Goal: Complete application form: Complete application form

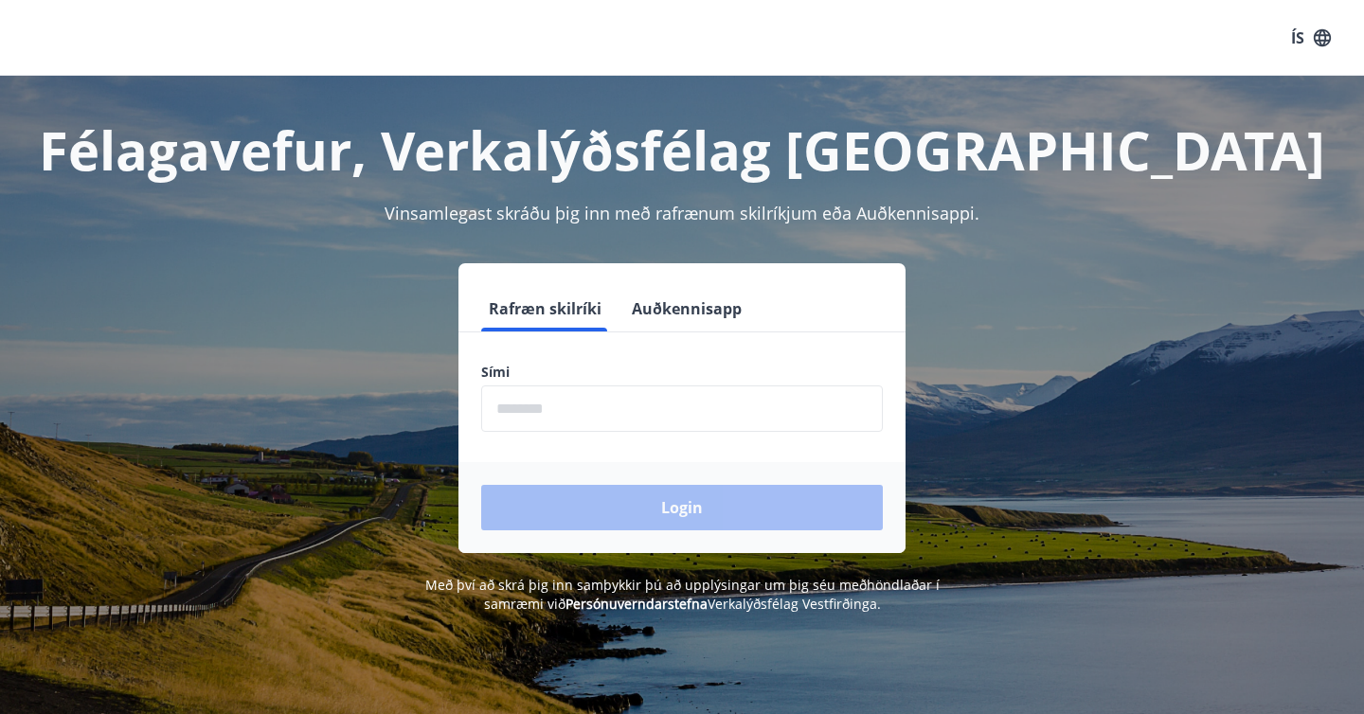
click at [674, 397] on input "phone" at bounding box center [682, 408] width 402 height 46
type input "********"
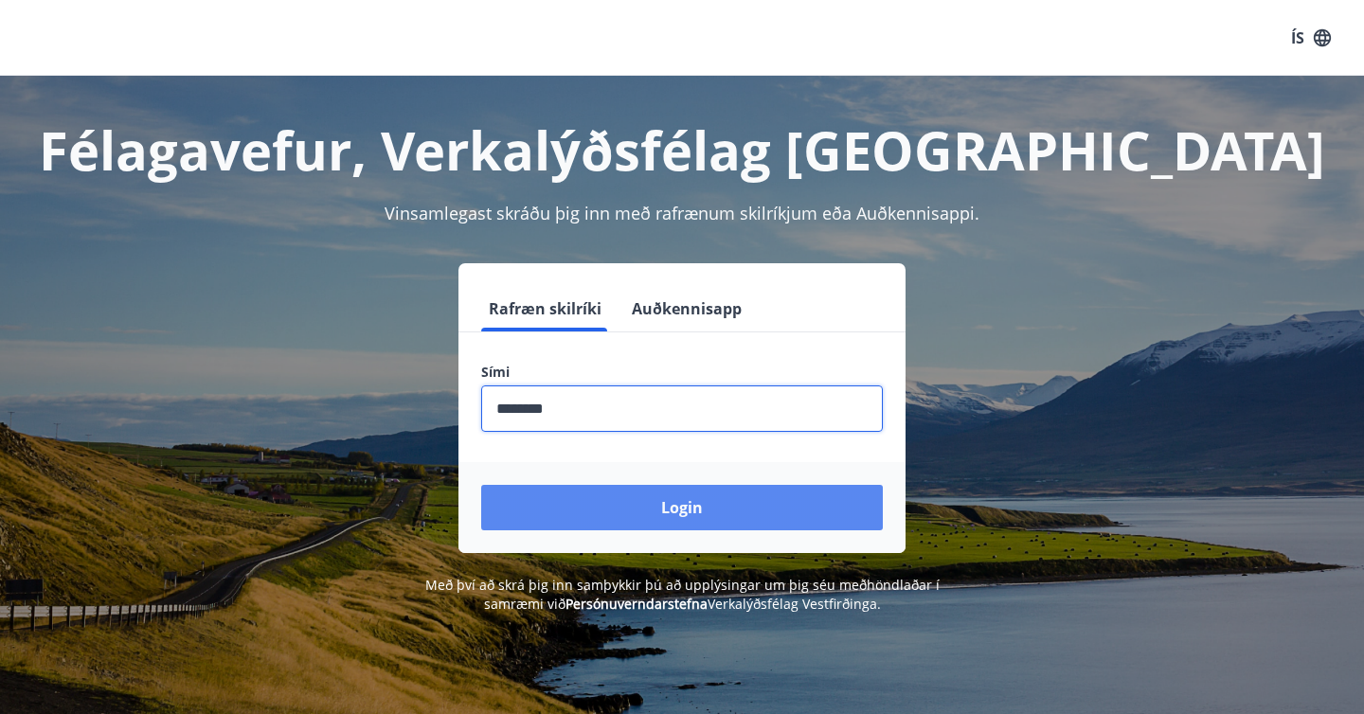
click at [635, 510] on button "Login" at bounding box center [682, 507] width 402 height 45
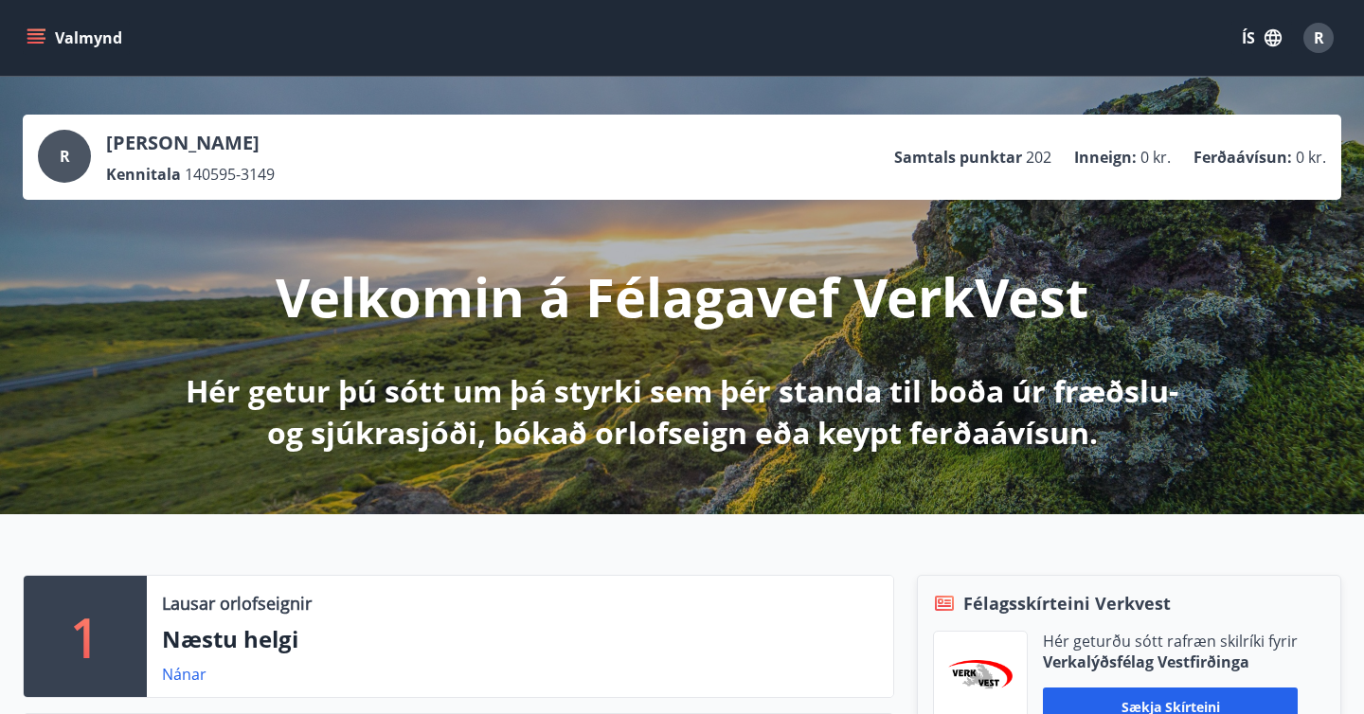
click at [44, 47] on button "Valmynd" at bounding box center [76, 38] width 107 height 34
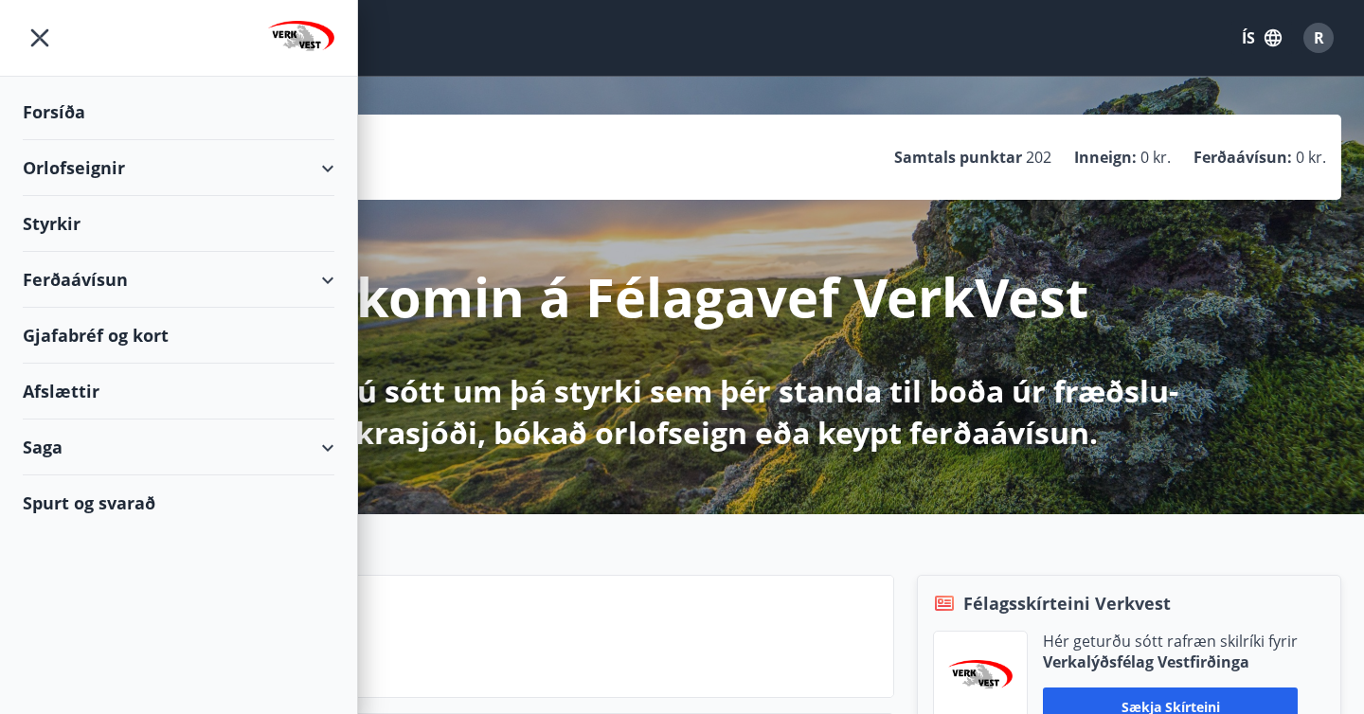
click at [70, 140] on div "Styrkir" at bounding box center [179, 112] width 312 height 56
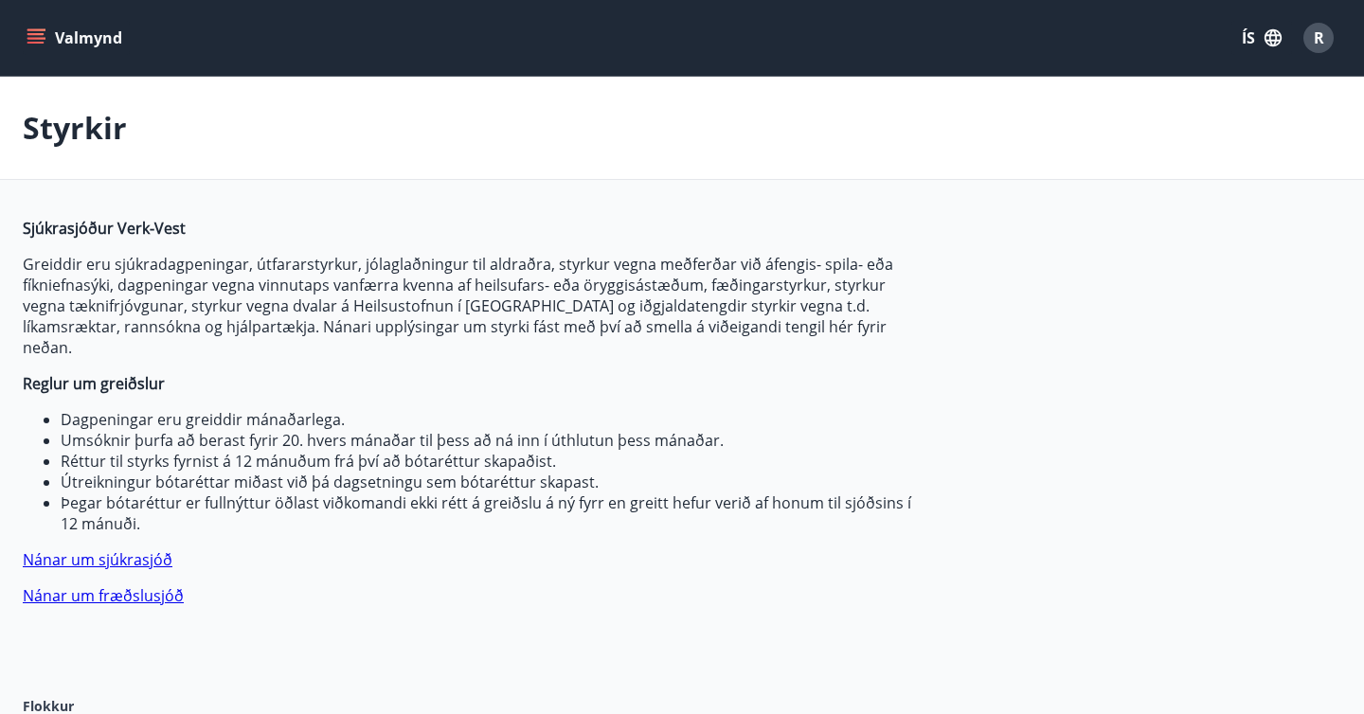
type input "***"
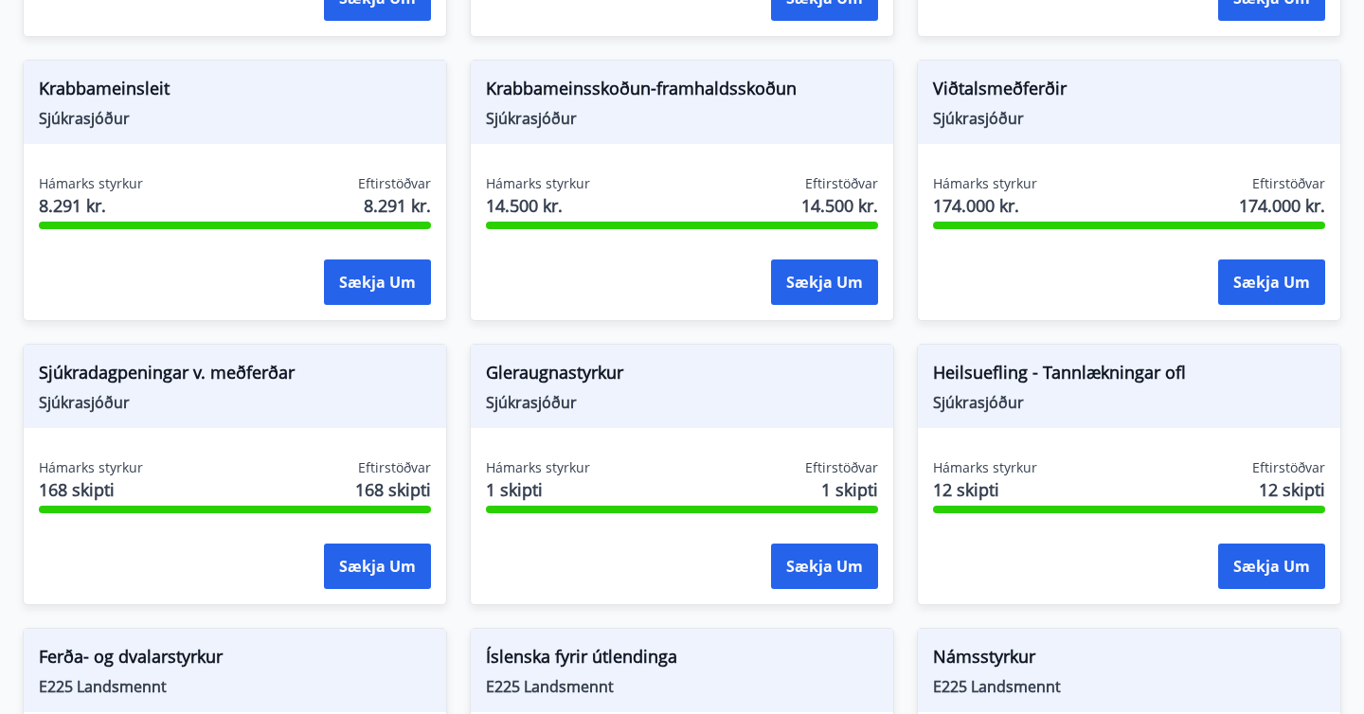
scroll to position [1306, 0]
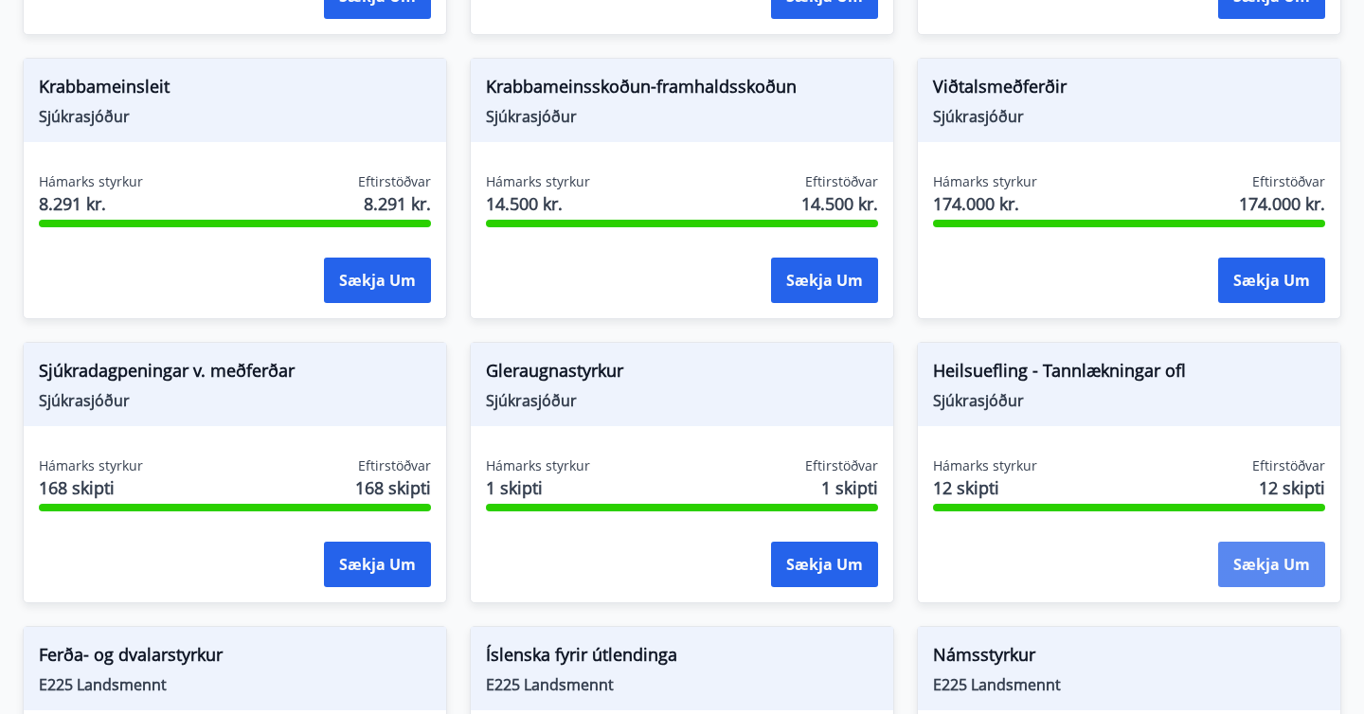
click at [1270, 551] on button "Sækja um" at bounding box center [1271, 564] width 107 height 45
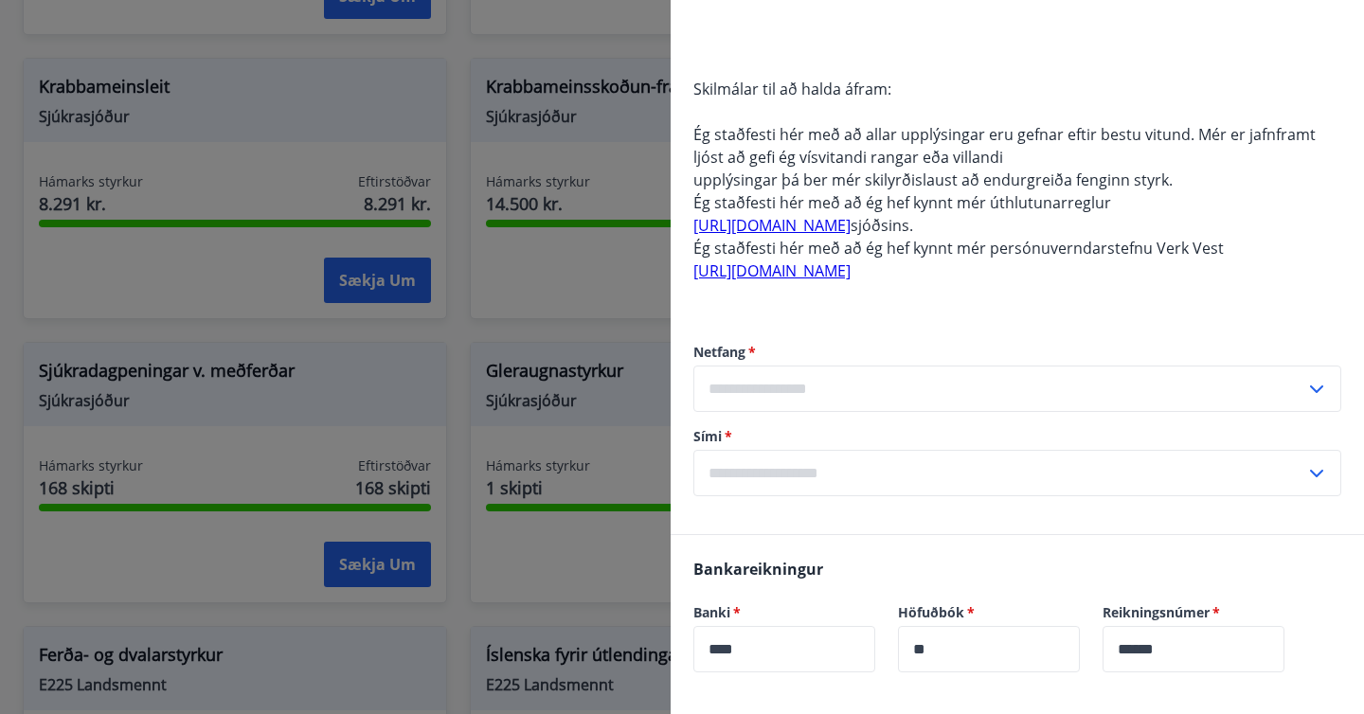
scroll to position [575, 0]
click at [894, 386] on input "text" at bounding box center [999, 390] width 612 height 46
click at [786, 439] on li "Skrá nýtt netfang" at bounding box center [1017, 431] width 646 height 34
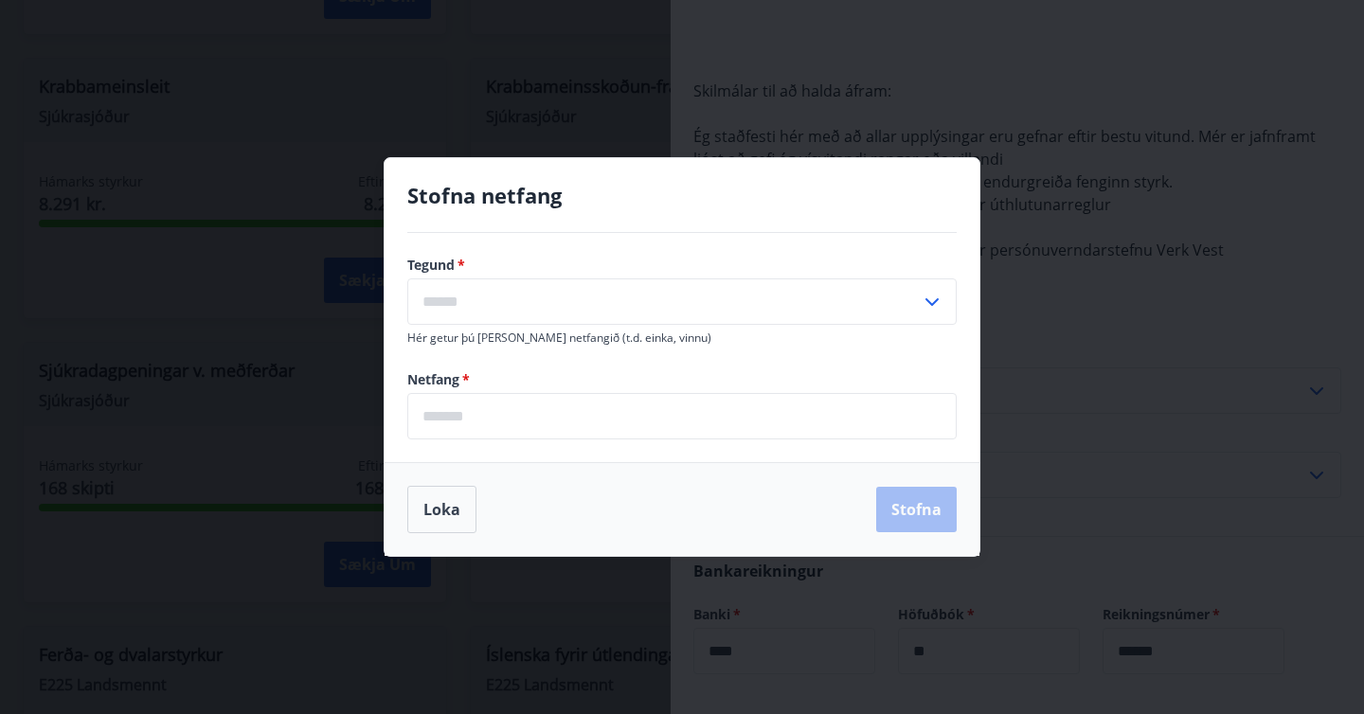
click at [640, 291] on input "text" at bounding box center [663, 301] width 513 height 46
click at [615, 354] on li "Heima" at bounding box center [681, 342] width 547 height 34
type input "*****"
click at [519, 424] on input "email" at bounding box center [681, 416] width 549 height 46
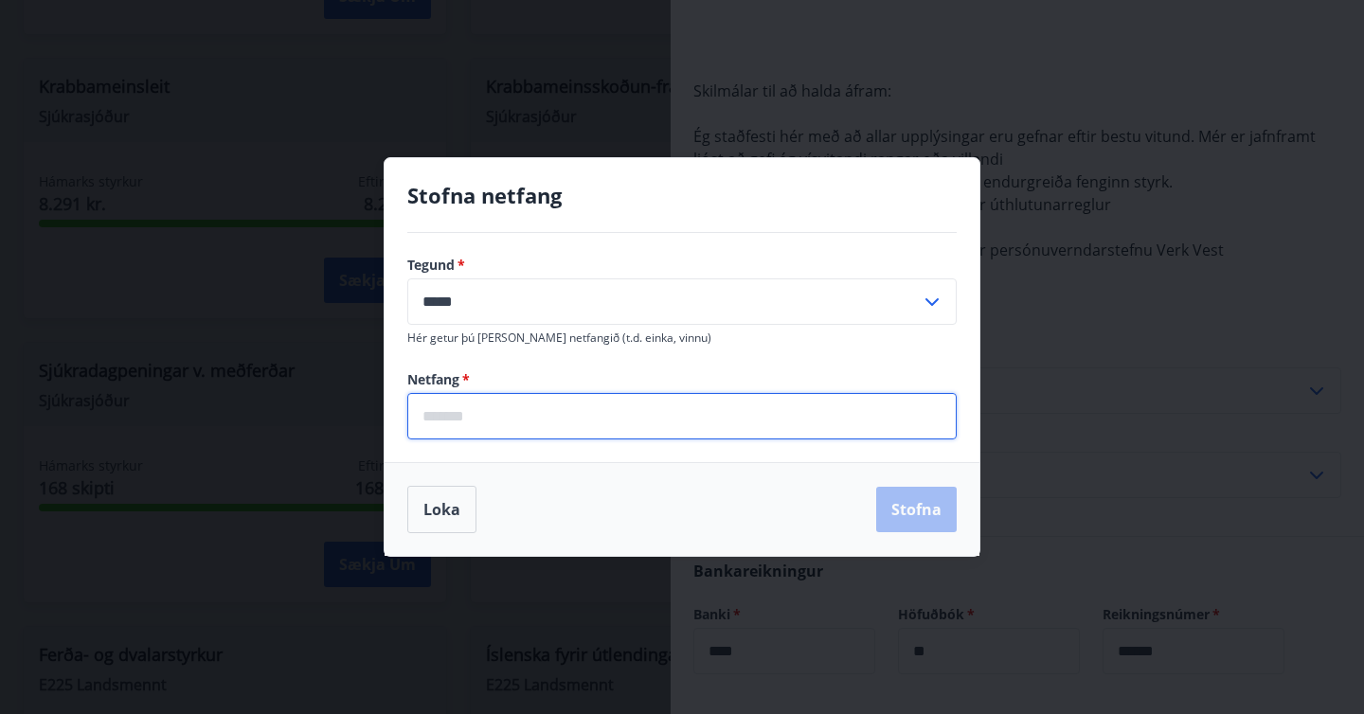
type input "**********"
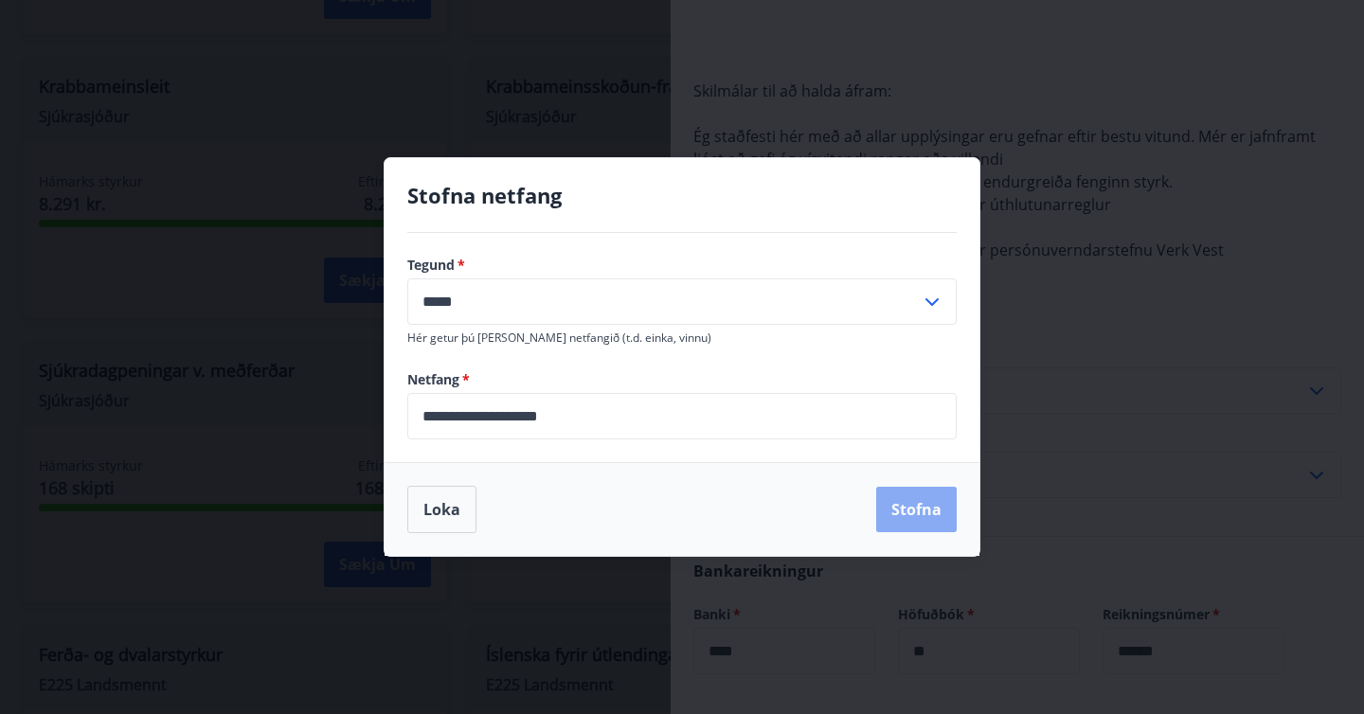
click at [897, 511] on button "Stofna" at bounding box center [916, 509] width 81 height 45
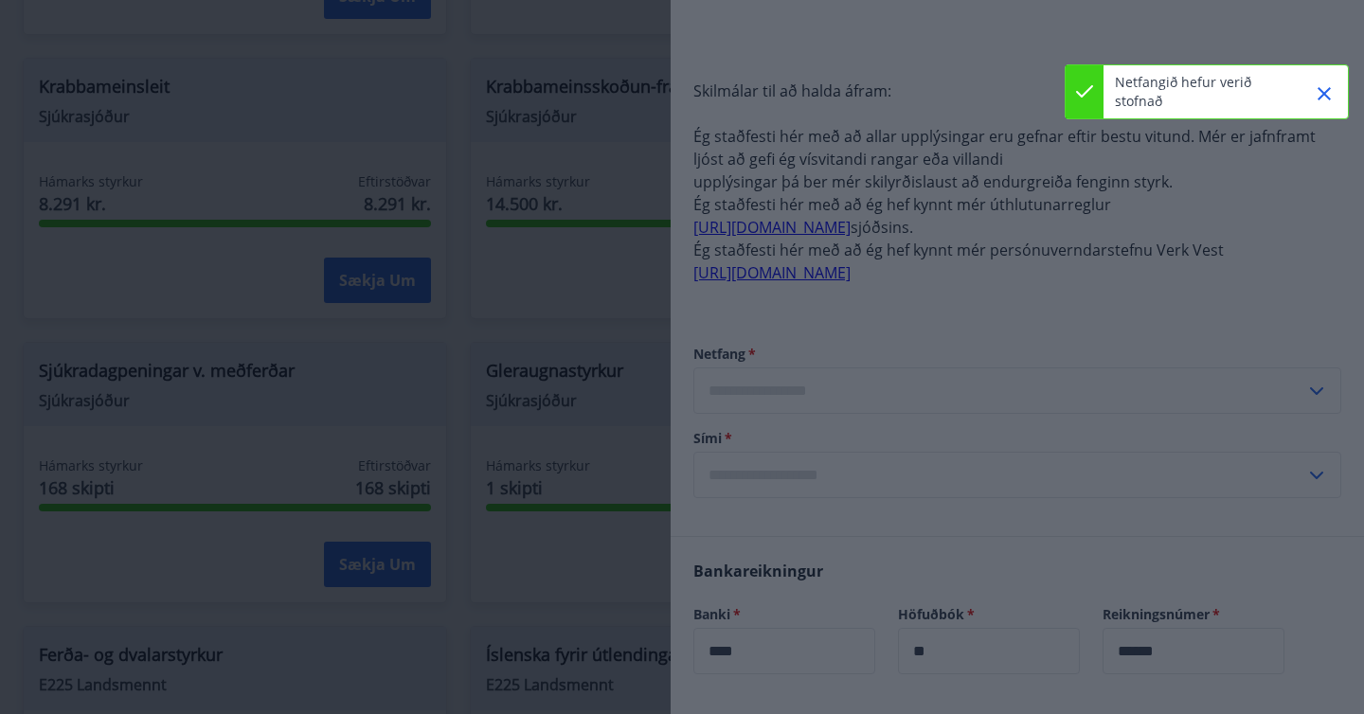
type input "**********"
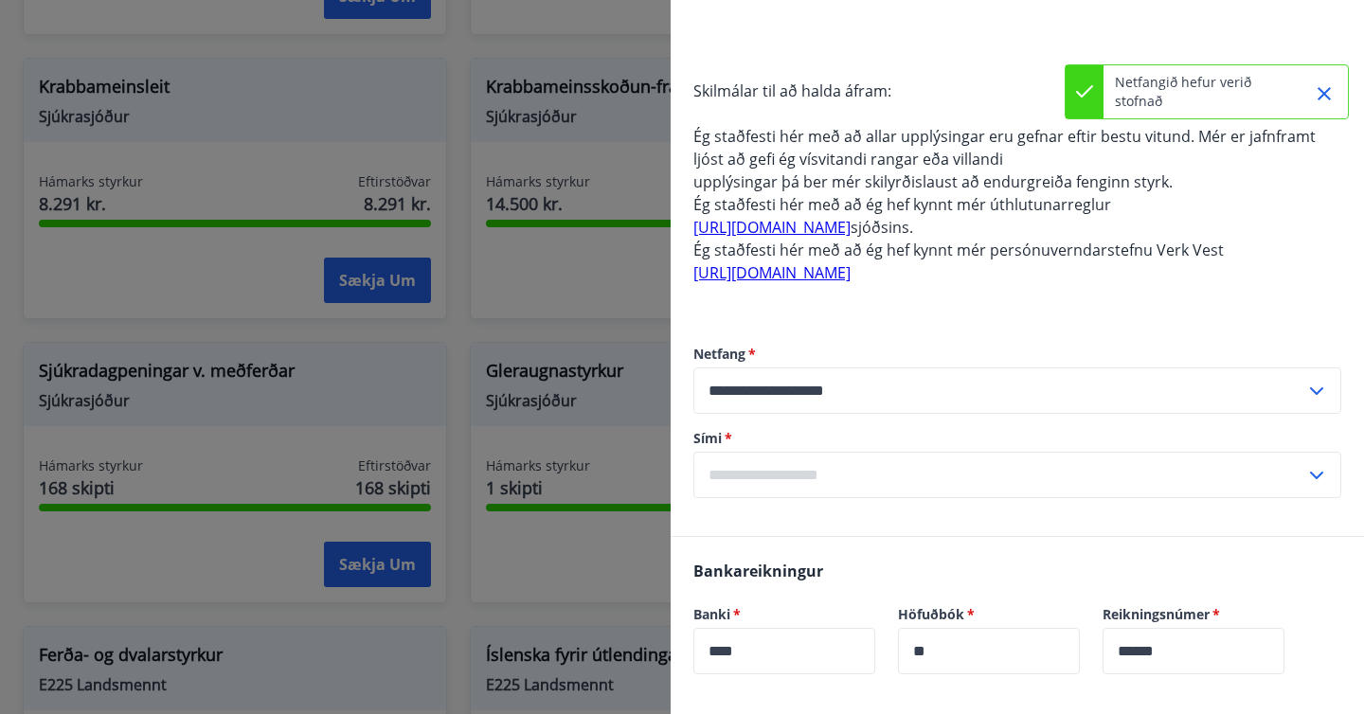
click at [828, 472] on input "text" at bounding box center [999, 475] width 612 height 46
click at [820, 521] on li "Skrá nýtt símanúmer" at bounding box center [1017, 515] width 646 height 34
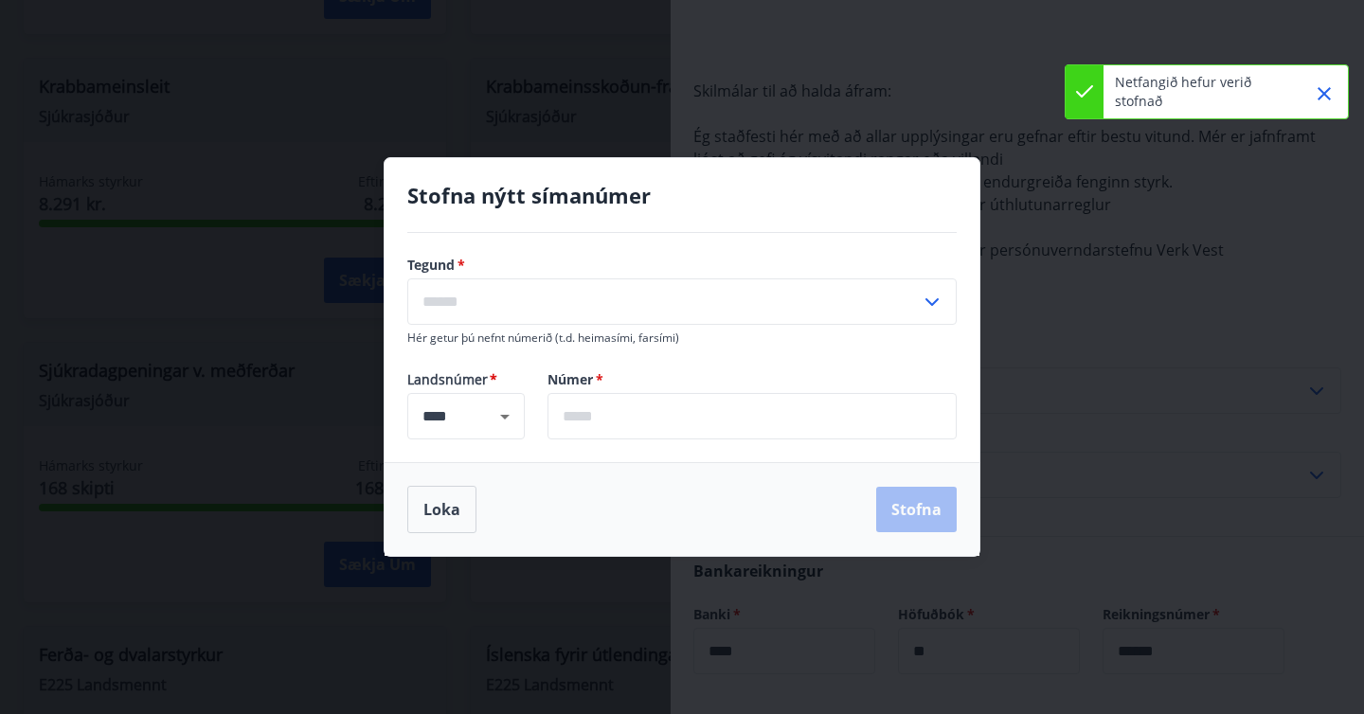
click at [616, 299] on input "text" at bounding box center [663, 301] width 513 height 46
click at [452, 345] on li "Farsími" at bounding box center [681, 342] width 547 height 34
type input "*******"
click at [605, 420] on input "text" at bounding box center [751, 416] width 409 height 46
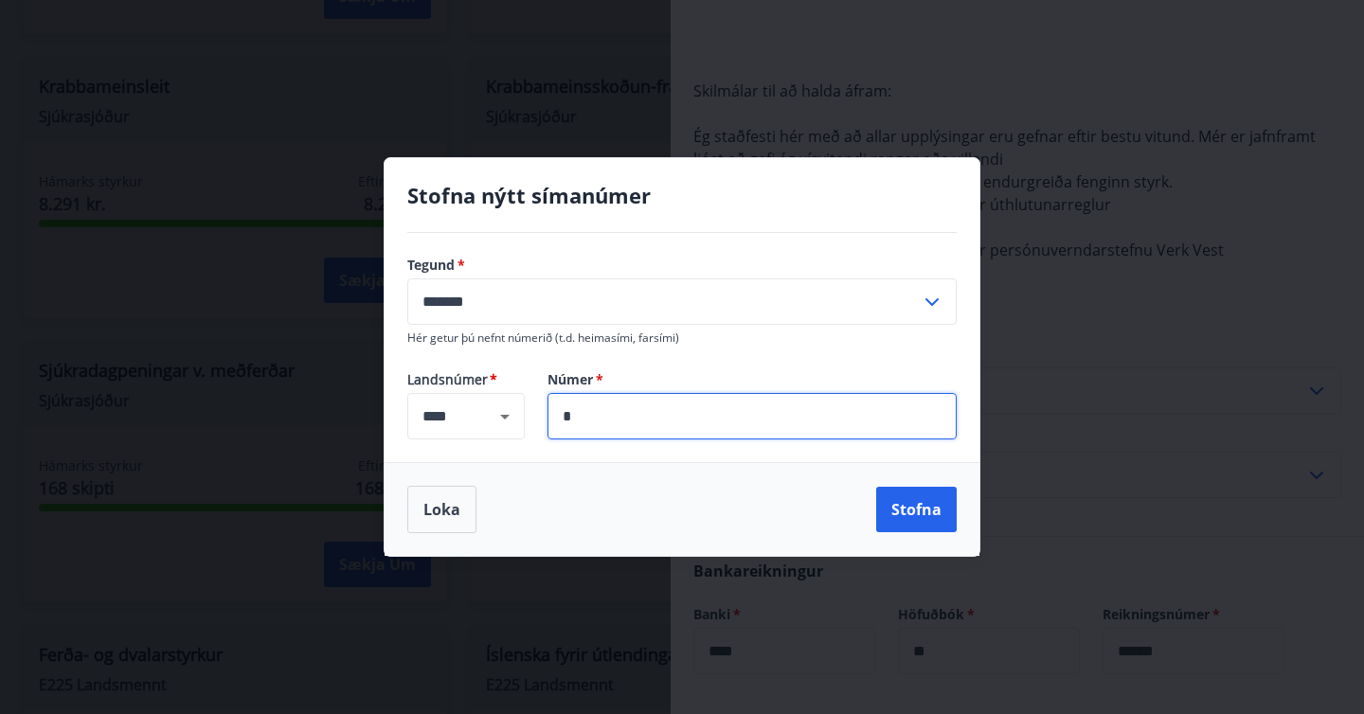
type input "*******"
click at [916, 505] on button "Stofna" at bounding box center [916, 509] width 81 height 45
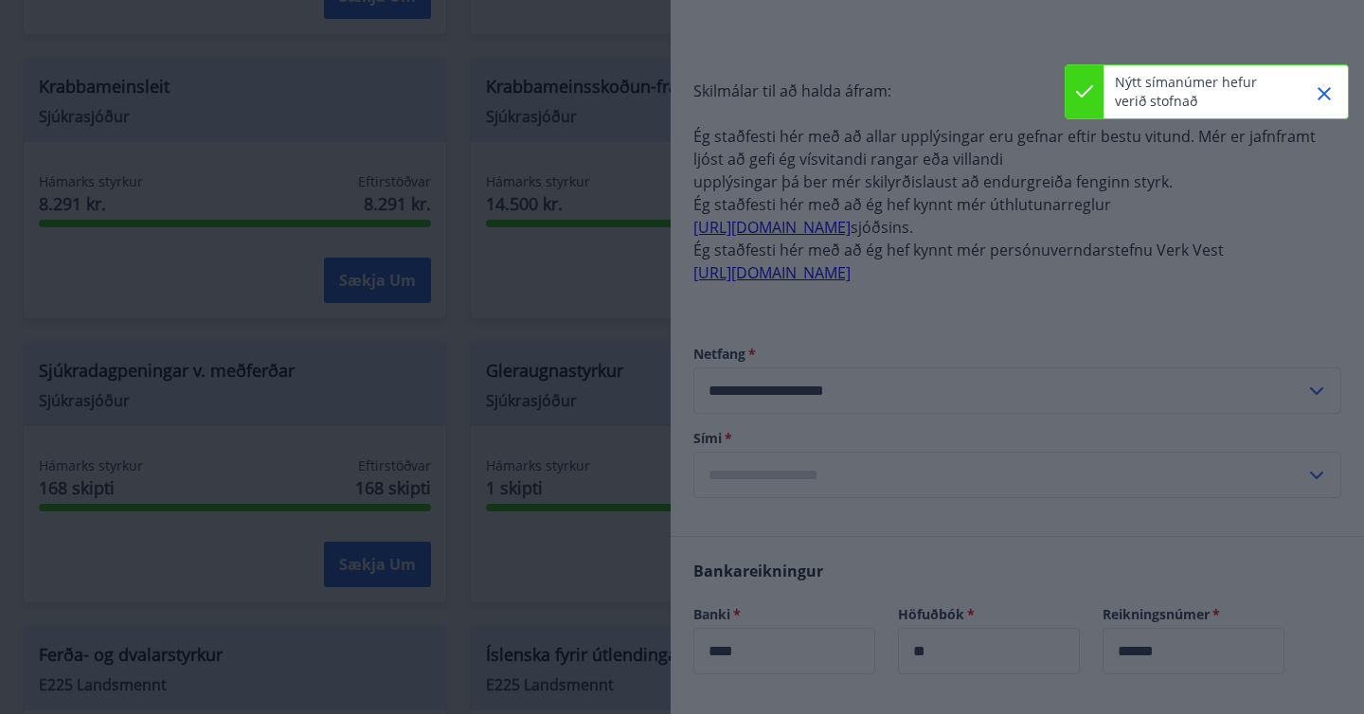
type input "**********"
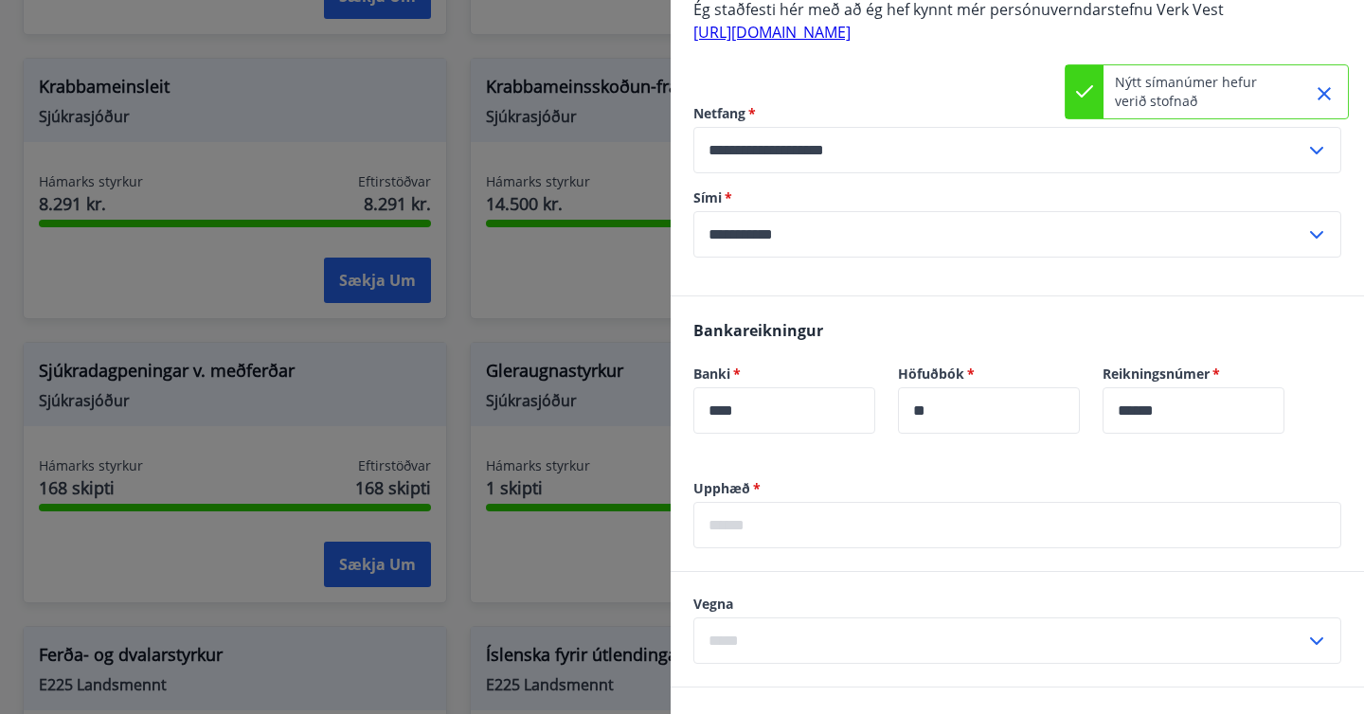
scroll to position [849, 0]
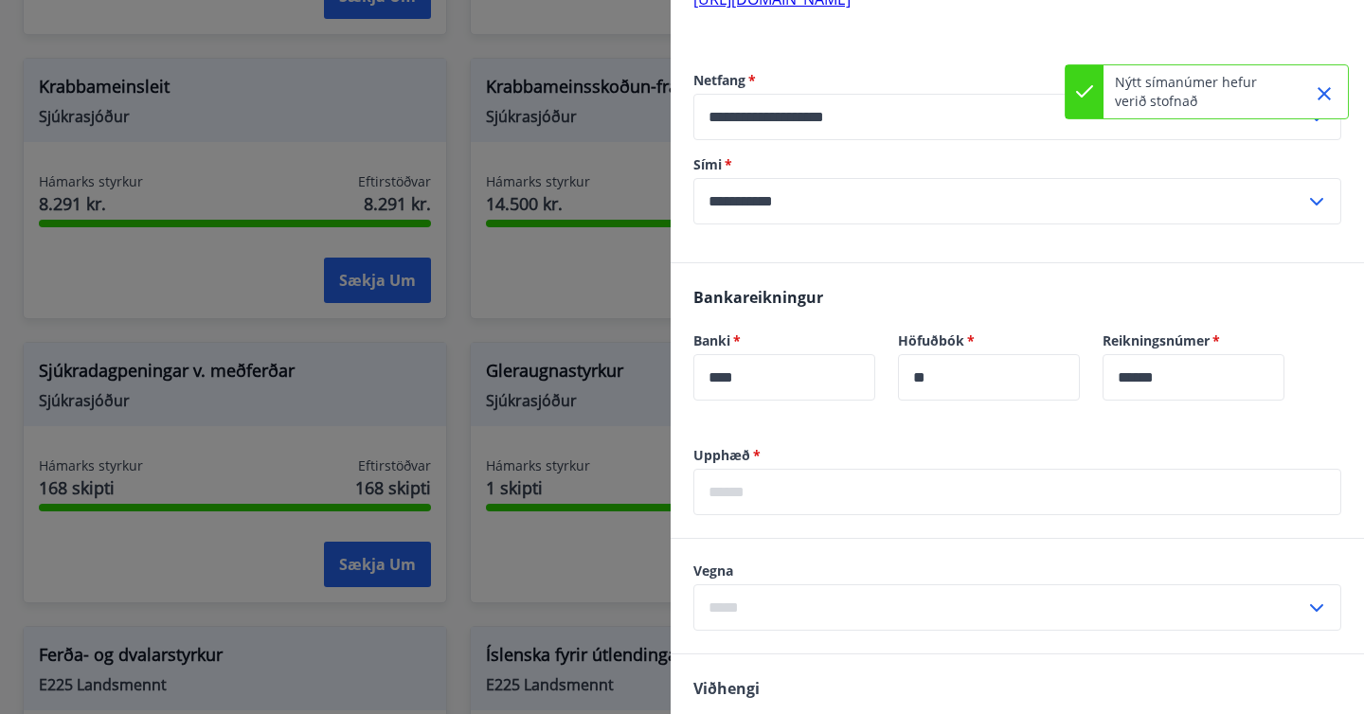
click at [845, 497] on input "text" at bounding box center [1017, 492] width 648 height 46
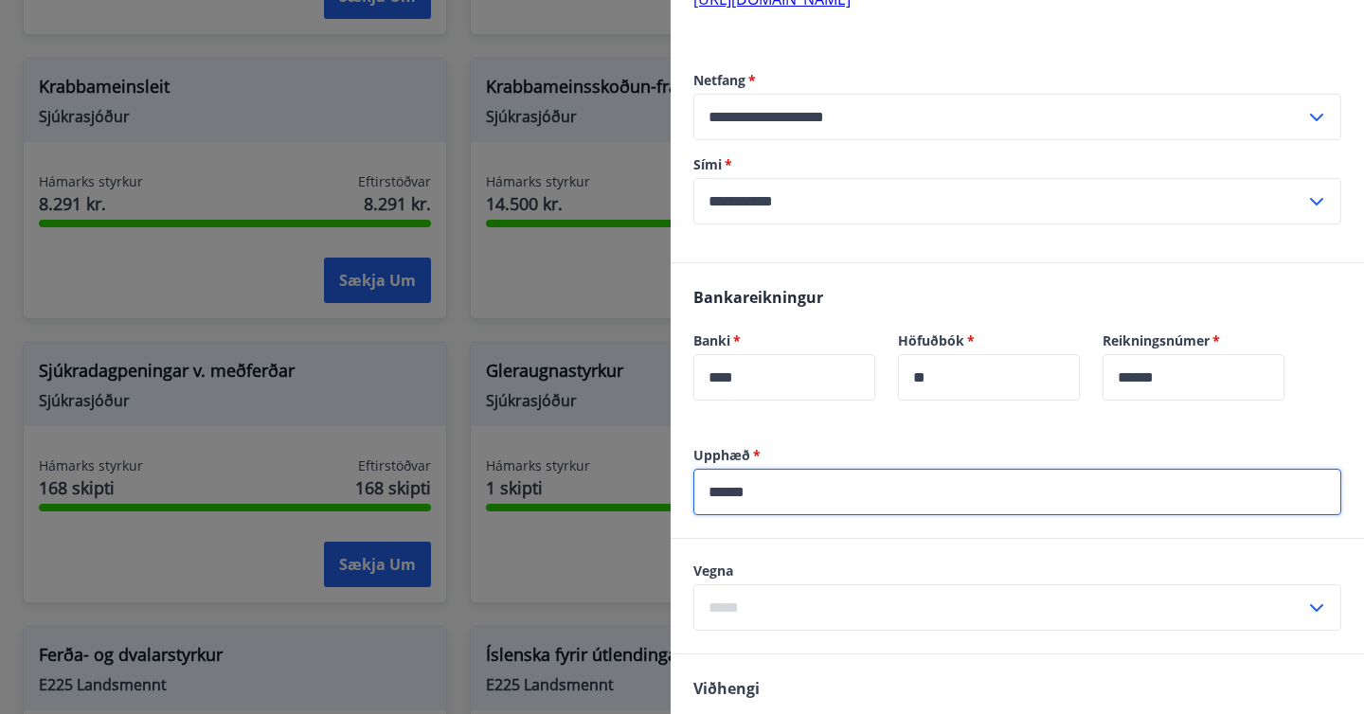
type input "******"
click at [855, 599] on input "text" at bounding box center [999, 607] width 612 height 46
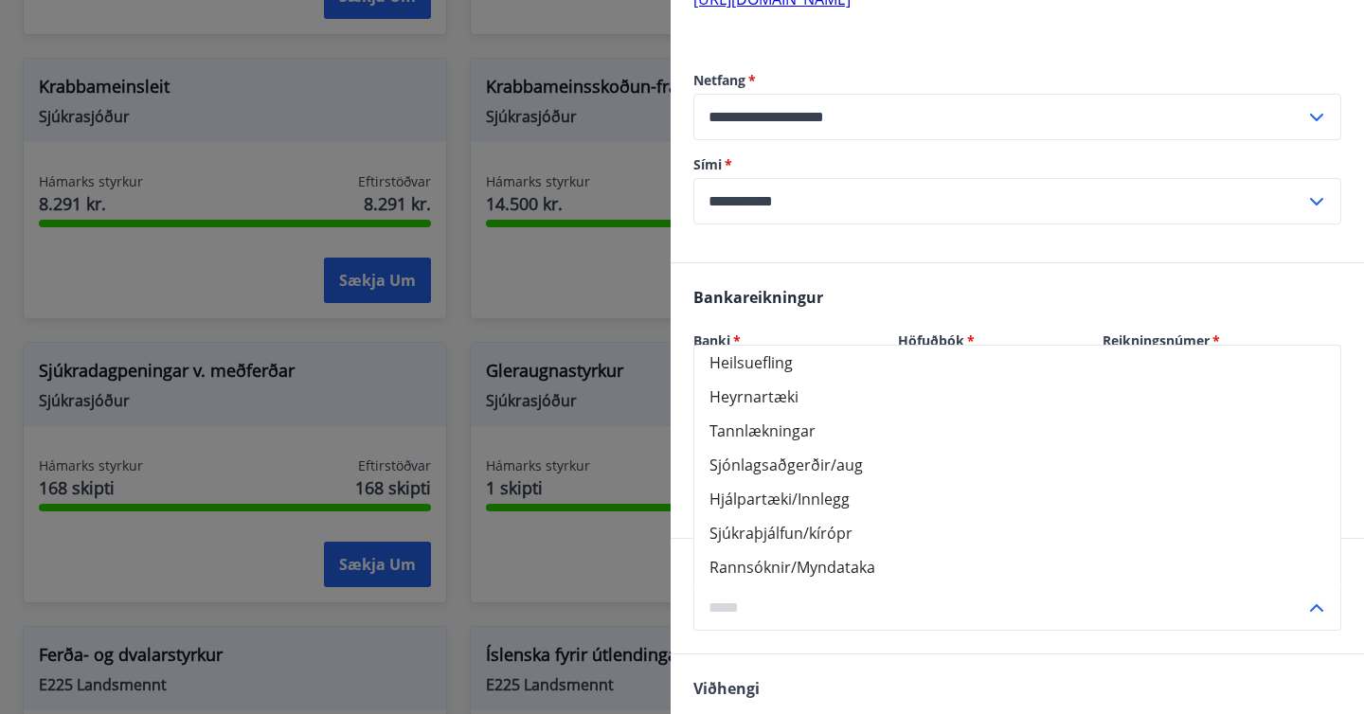
click at [823, 434] on li "Tannlækningar" at bounding box center [1017, 431] width 646 height 34
type input "**********"
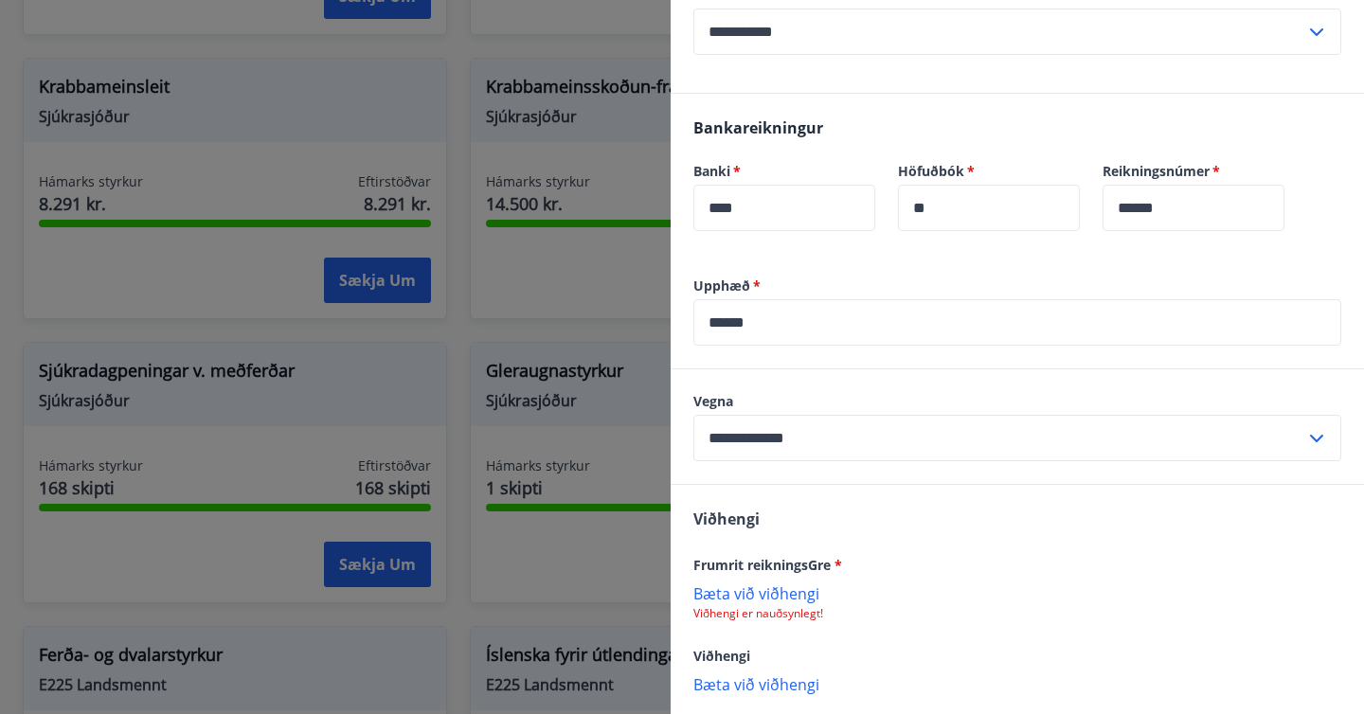
scroll to position [1115, 0]
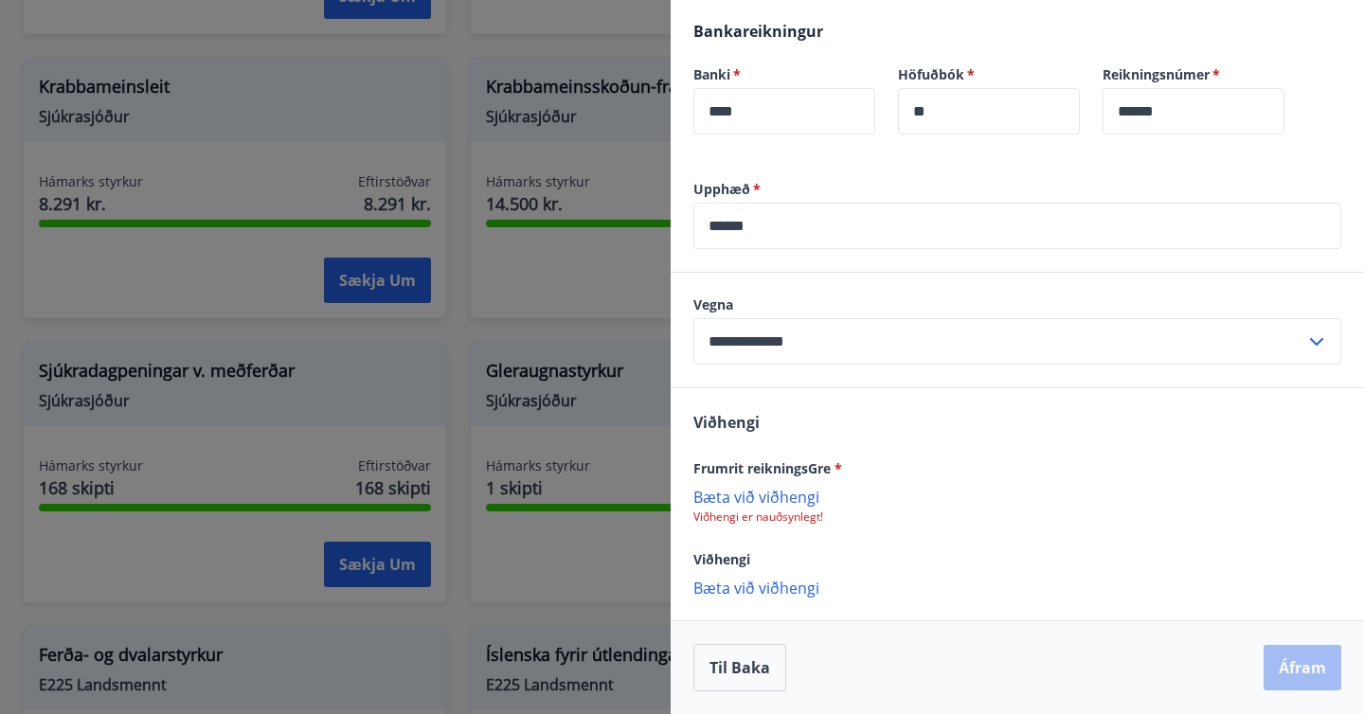
click at [760, 499] on p "Bæta við viðhengi" at bounding box center [1017, 496] width 648 height 19
click at [1317, 669] on button "Áfram" at bounding box center [1303, 669] width 78 height 45
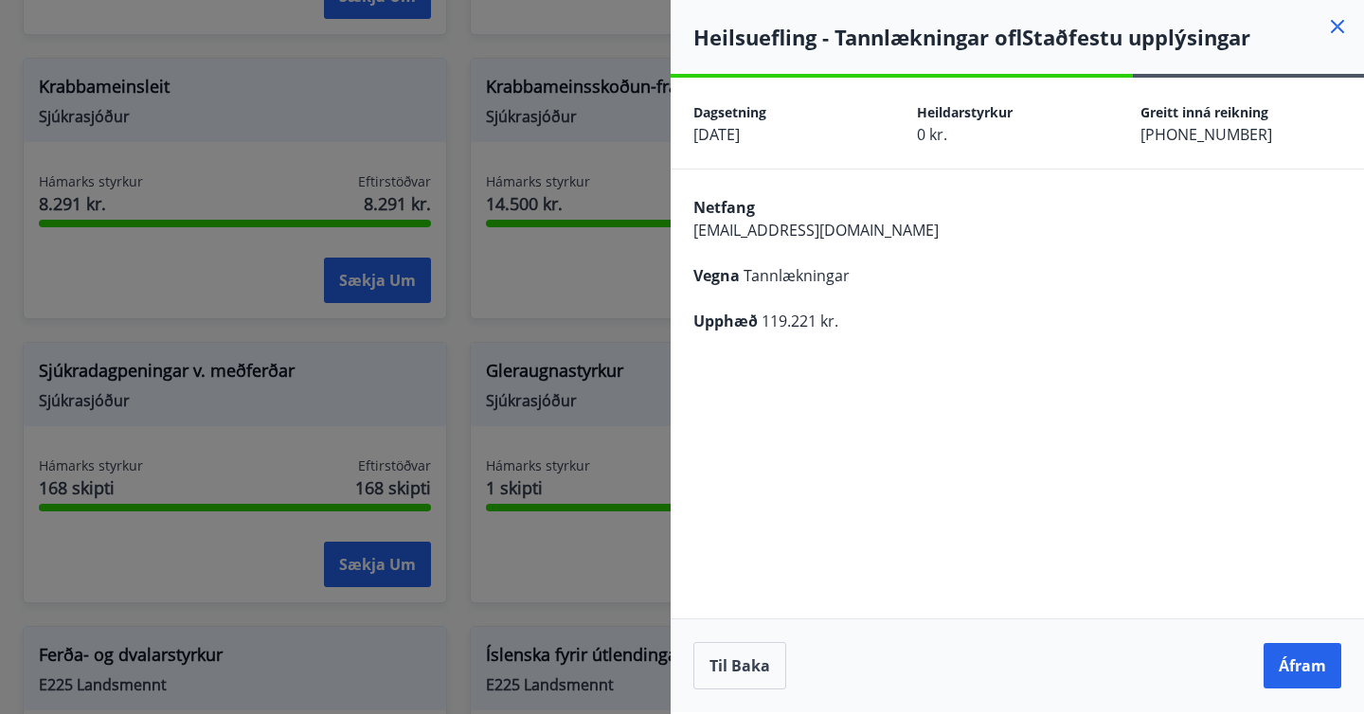
click at [1317, 669] on button "Áfram" at bounding box center [1303, 665] width 78 height 45
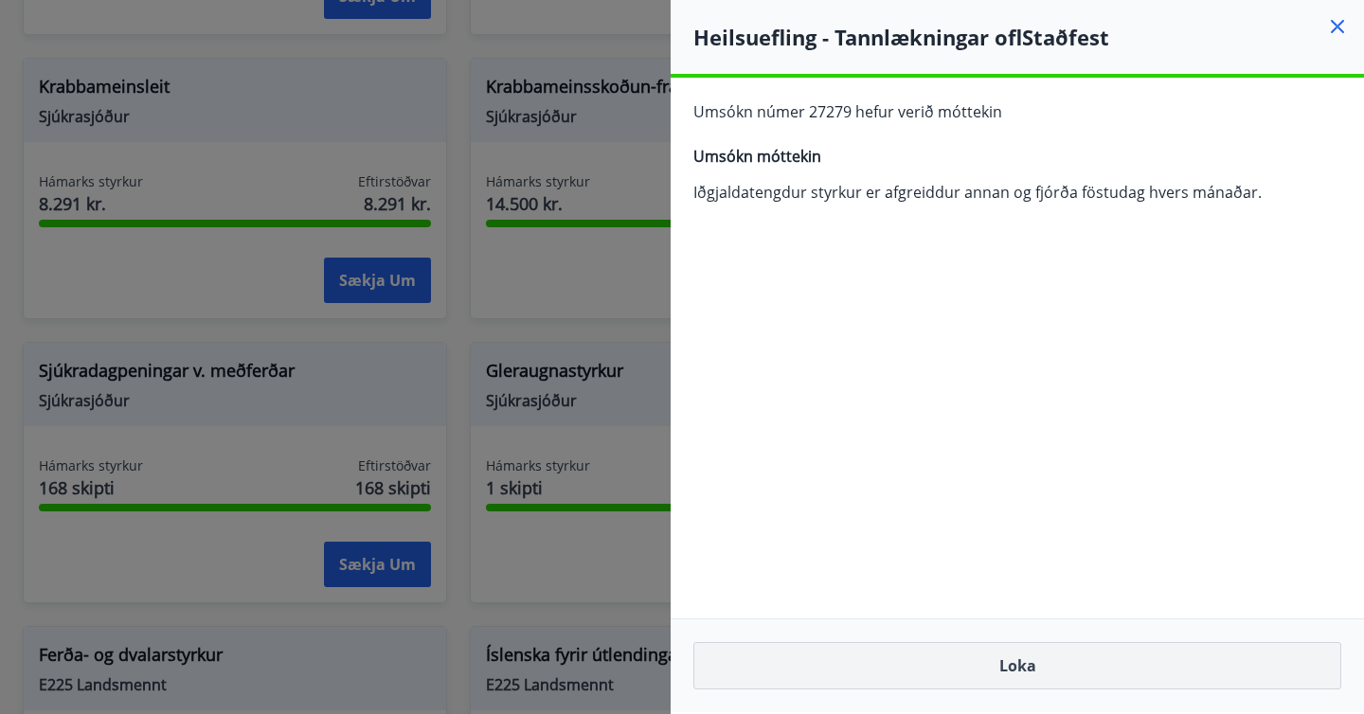
click at [1101, 662] on button "Loka" at bounding box center [1017, 665] width 648 height 47
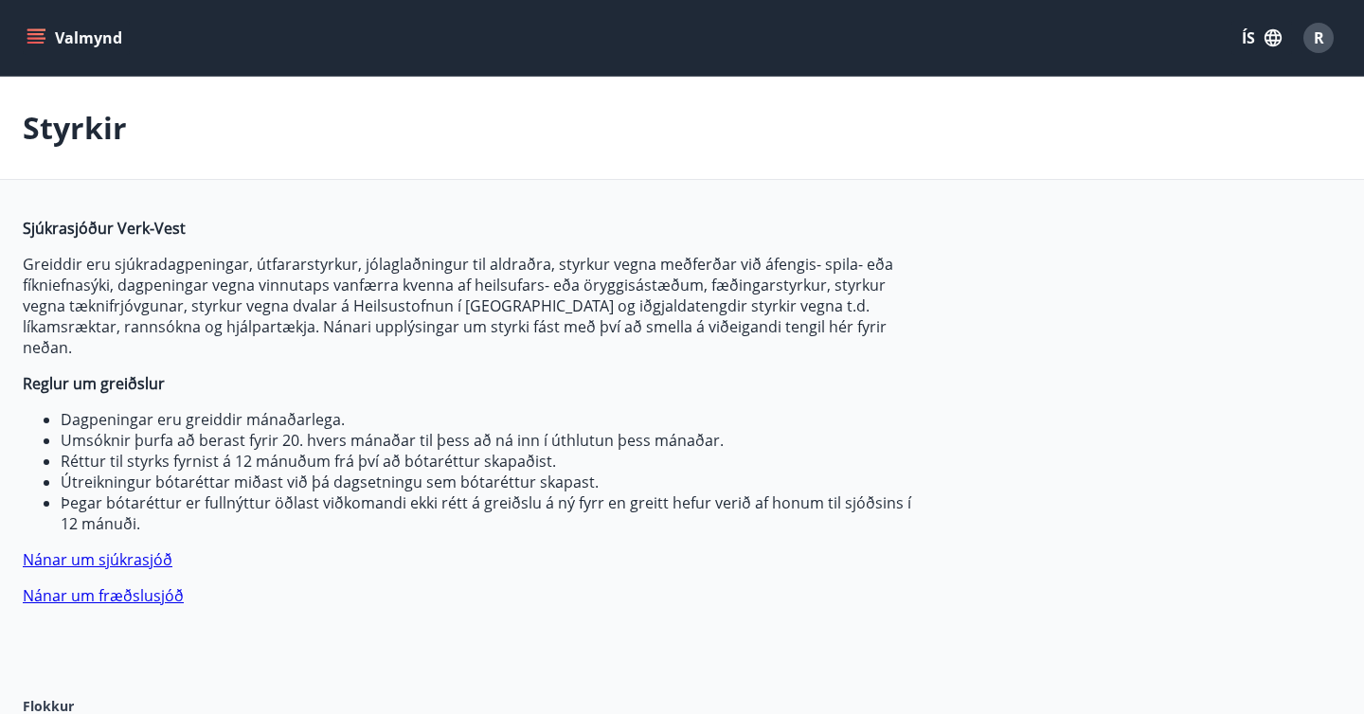
click at [97, 57] on div "Valmynd ÍS R" at bounding box center [682, 37] width 1318 height 45
click at [81, 45] on button "Valmynd" at bounding box center [76, 38] width 107 height 34
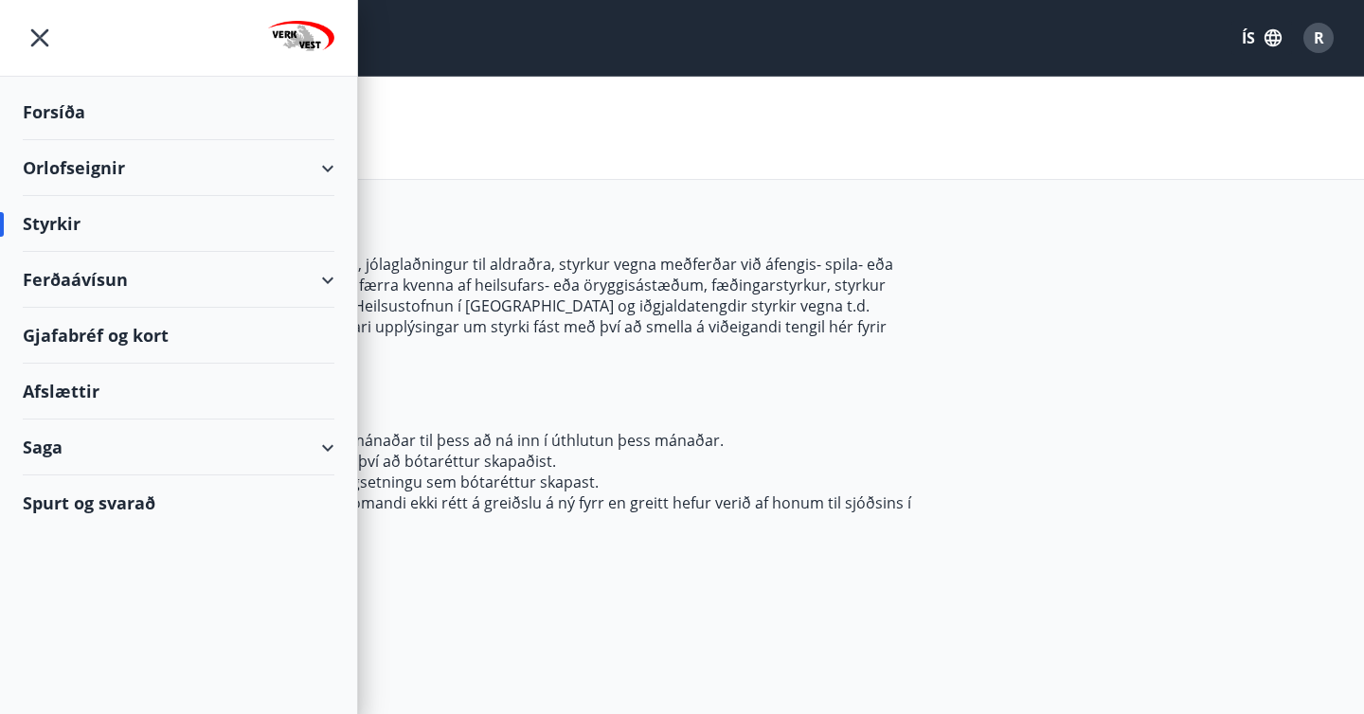
click at [97, 164] on div "Orlofseignir" at bounding box center [179, 168] width 312 height 56
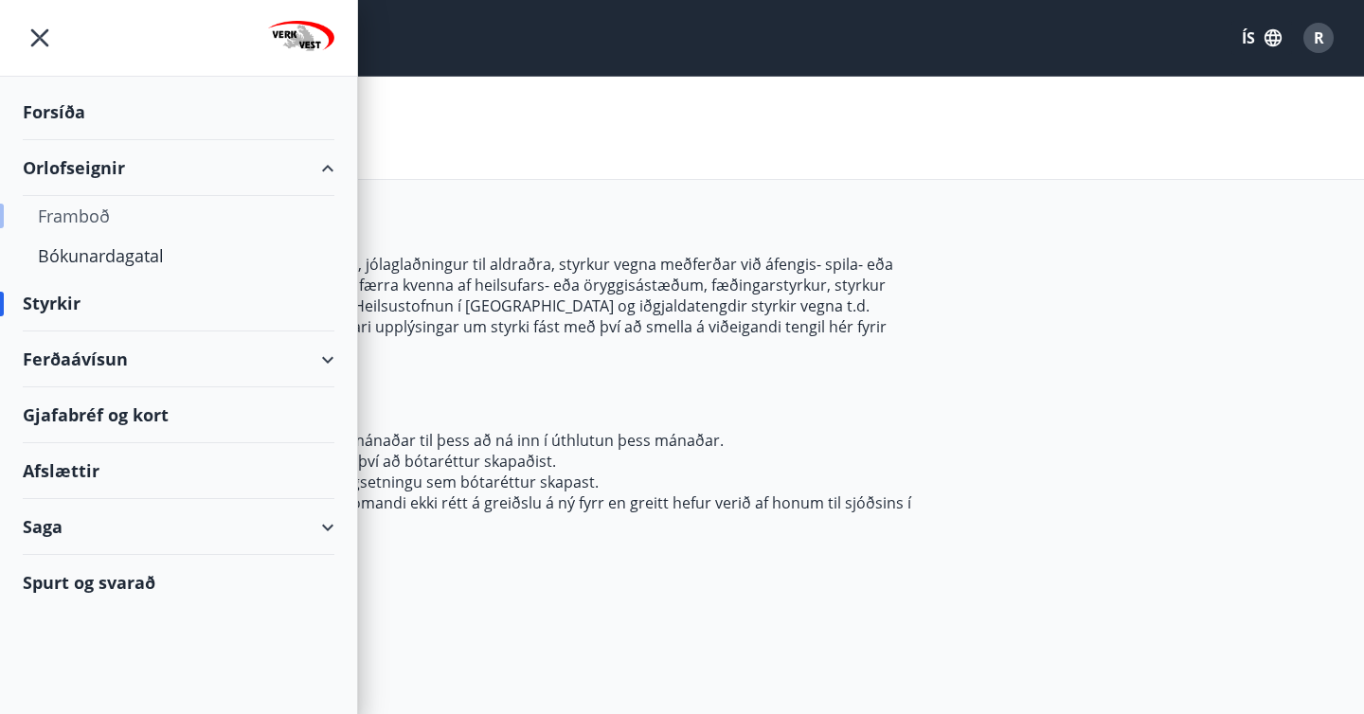
click at [90, 215] on div "Framboð" at bounding box center [178, 216] width 281 height 40
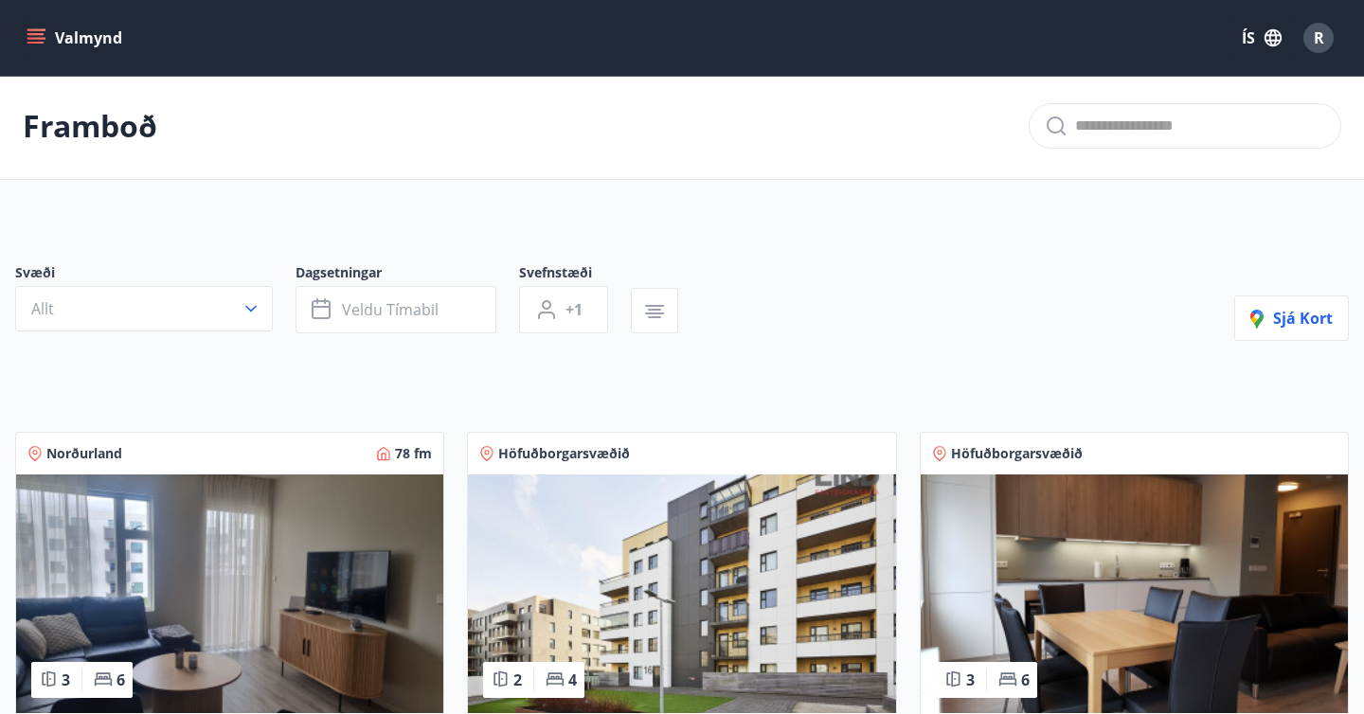
scroll to position [9, 0]
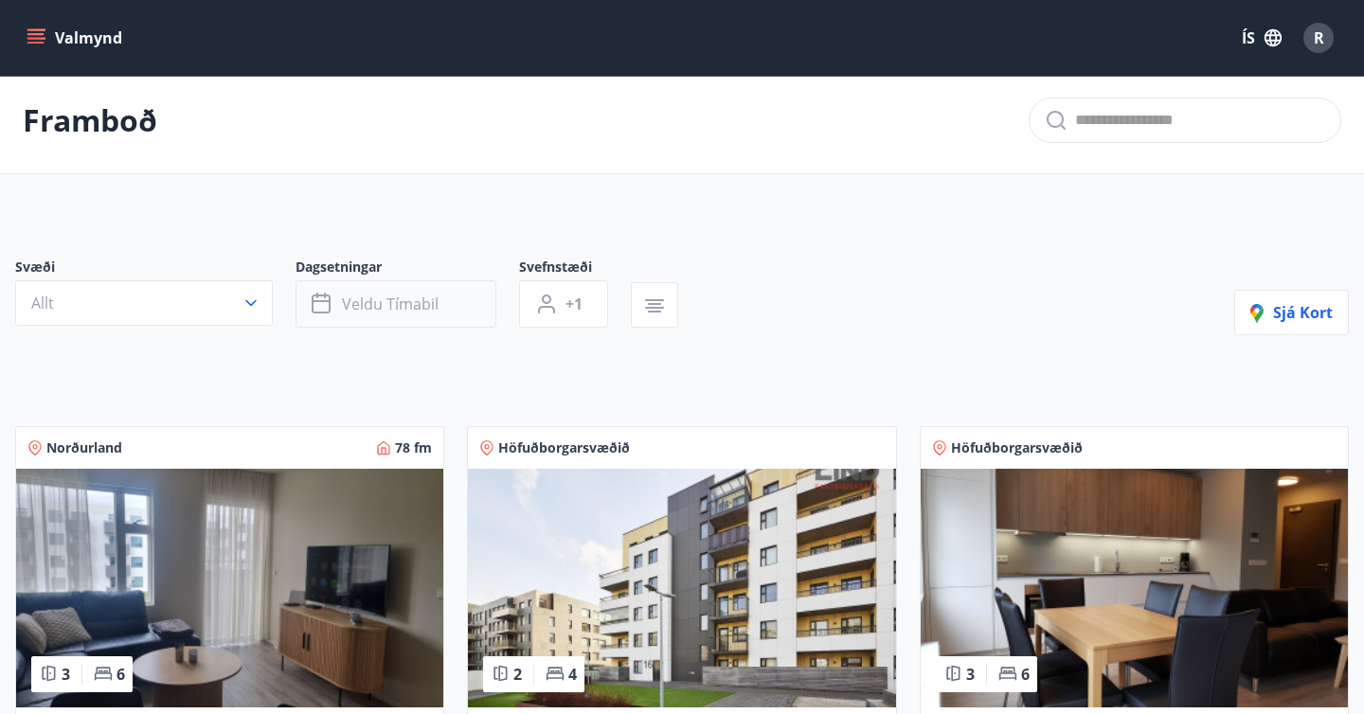
click at [380, 299] on span "Veldu tímabil" at bounding box center [390, 304] width 97 height 21
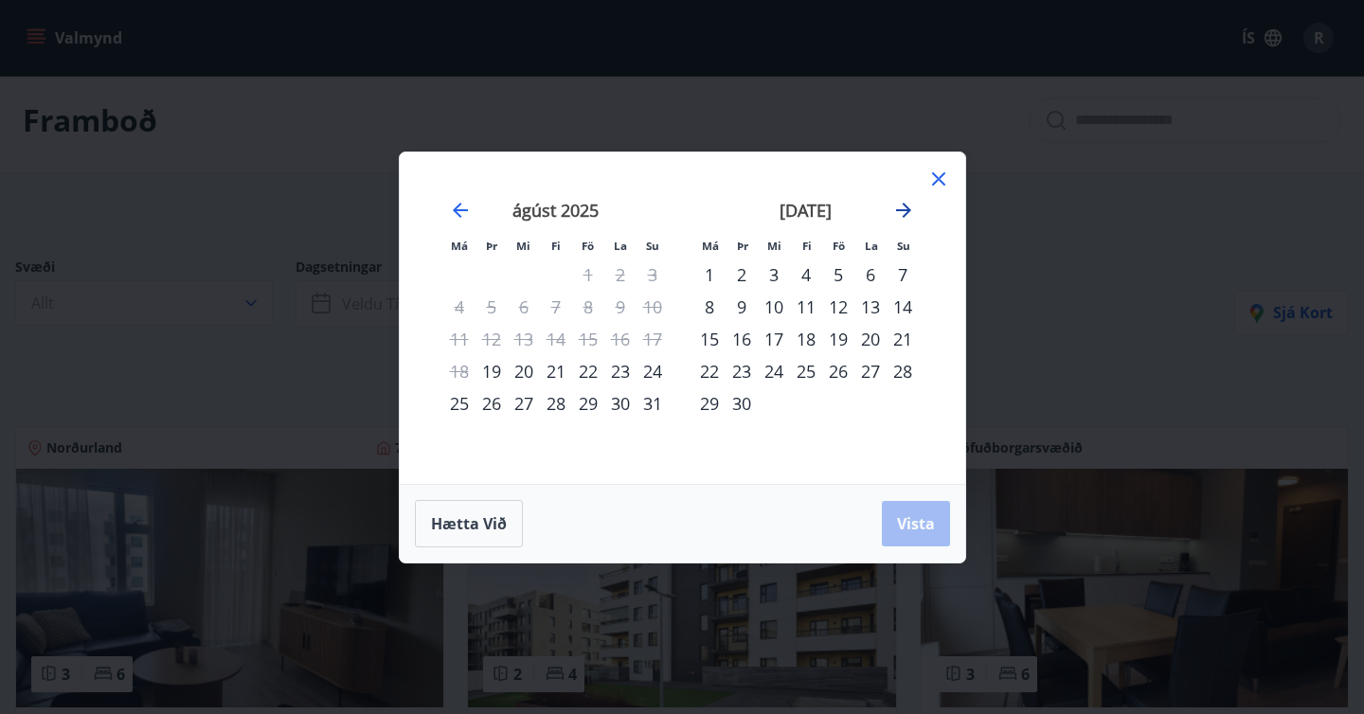
click at [900, 213] on icon "Move forward to switch to the next month." at bounding box center [903, 210] width 23 height 23
click at [833, 270] on div "3" at bounding box center [838, 275] width 32 height 32
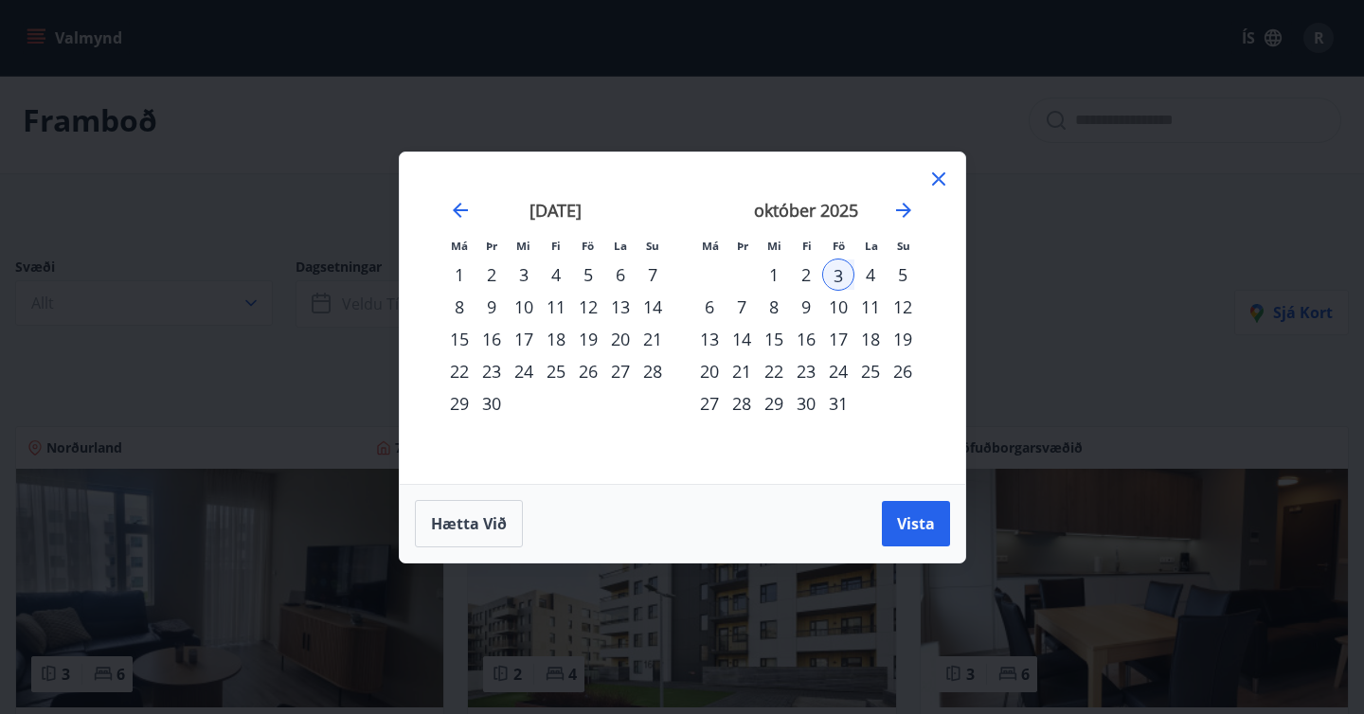
click at [710, 303] on div "6" at bounding box center [709, 307] width 32 height 32
click at [891, 521] on button "Vista" at bounding box center [916, 523] width 68 height 45
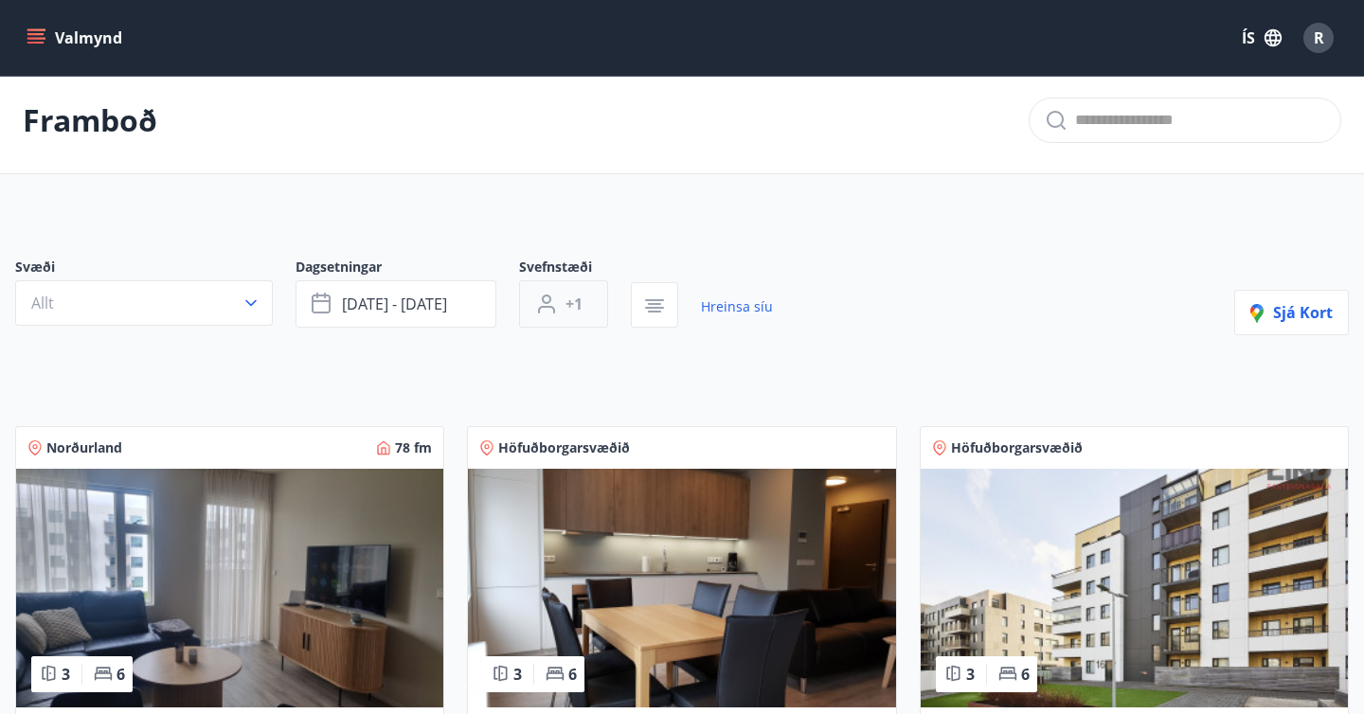
click at [578, 309] on span "+1" at bounding box center [573, 304] width 17 height 21
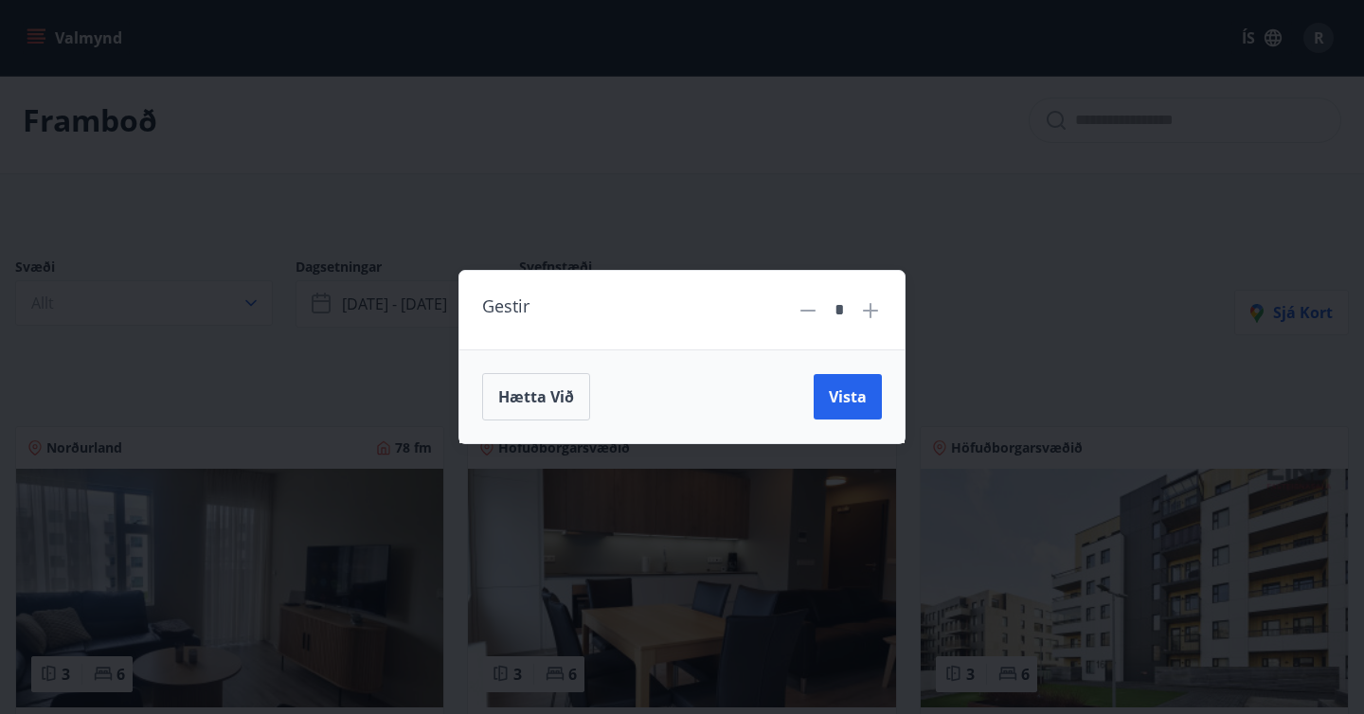
click at [862, 315] on icon at bounding box center [870, 310] width 23 height 23
click at [849, 387] on span "Vista" at bounding box center [848, 396] width 38 height 21
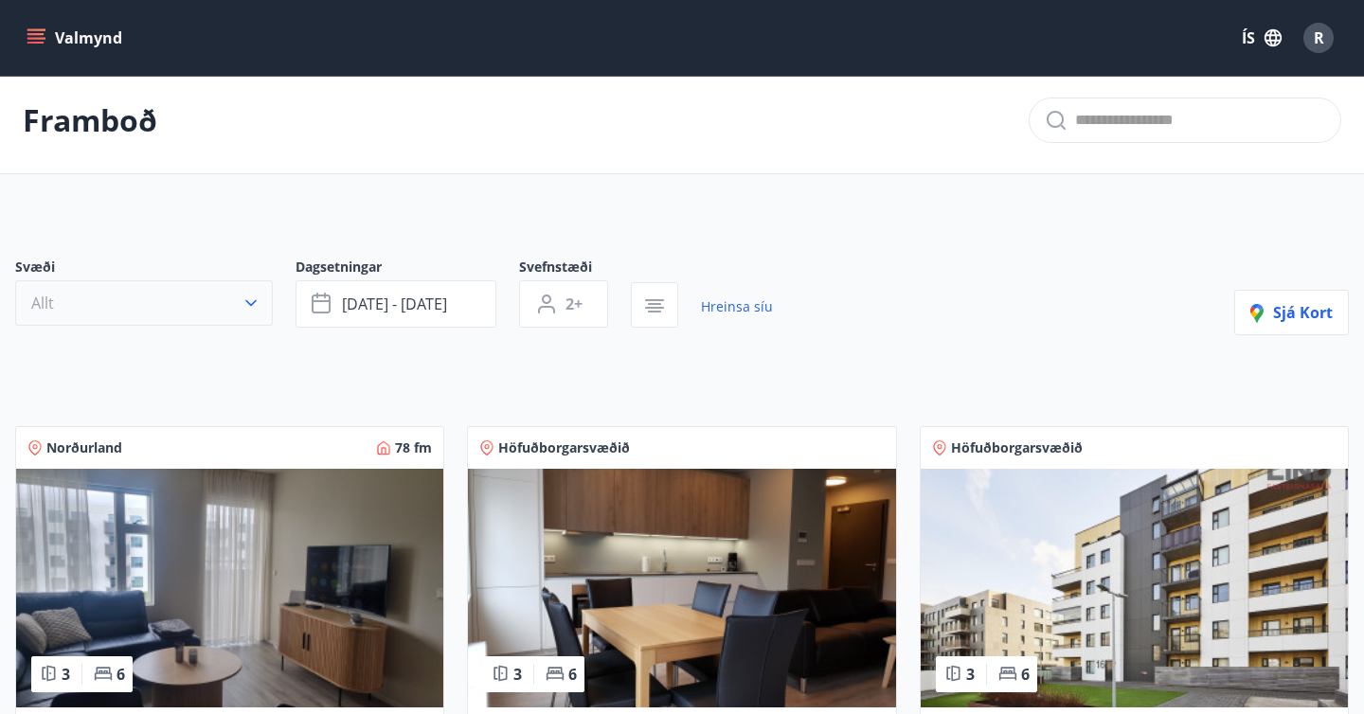
click at [204, 314] on button "Allt" at bounding box center [144, 302] width 258 height 45
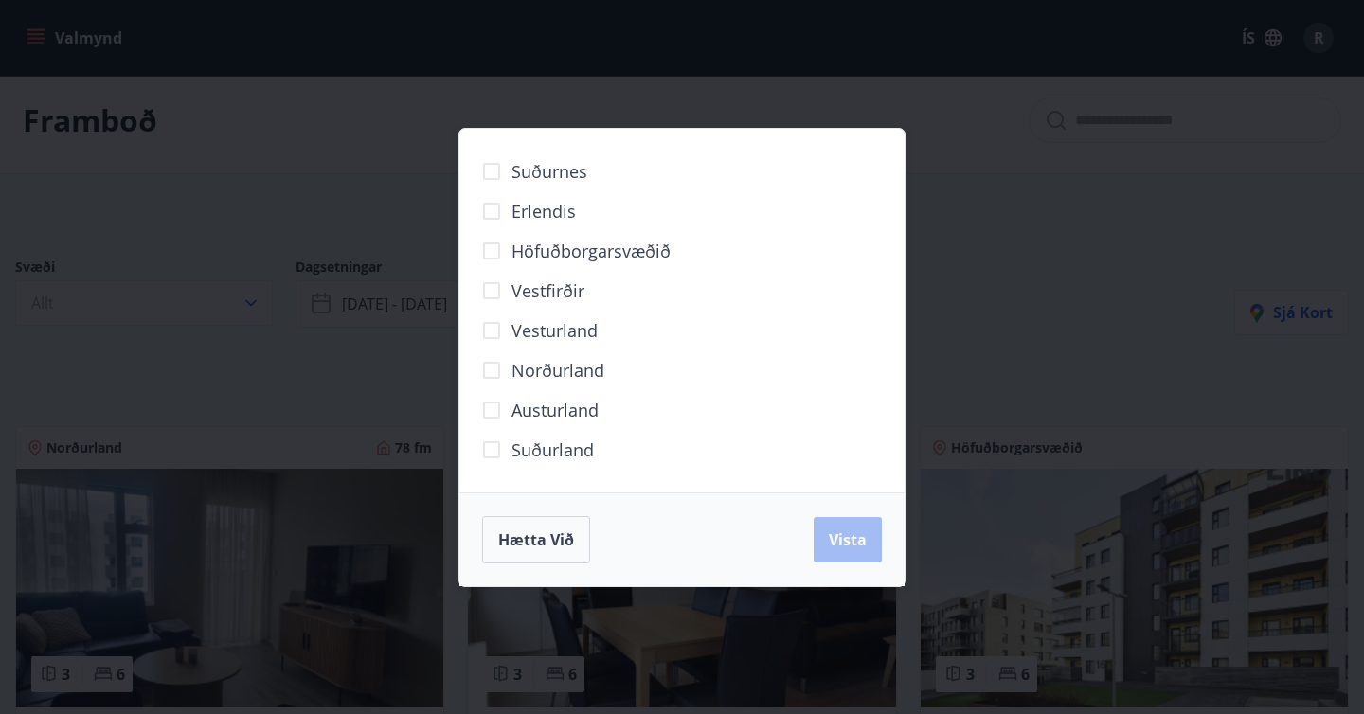
click at [1139, 260] on div "Suðurnes Erlendis Höfuðborgarsvæðið Vestfirðir Vesturland Norðurland Austurland…" at bounding box center [682, 357] width 1364 height 714
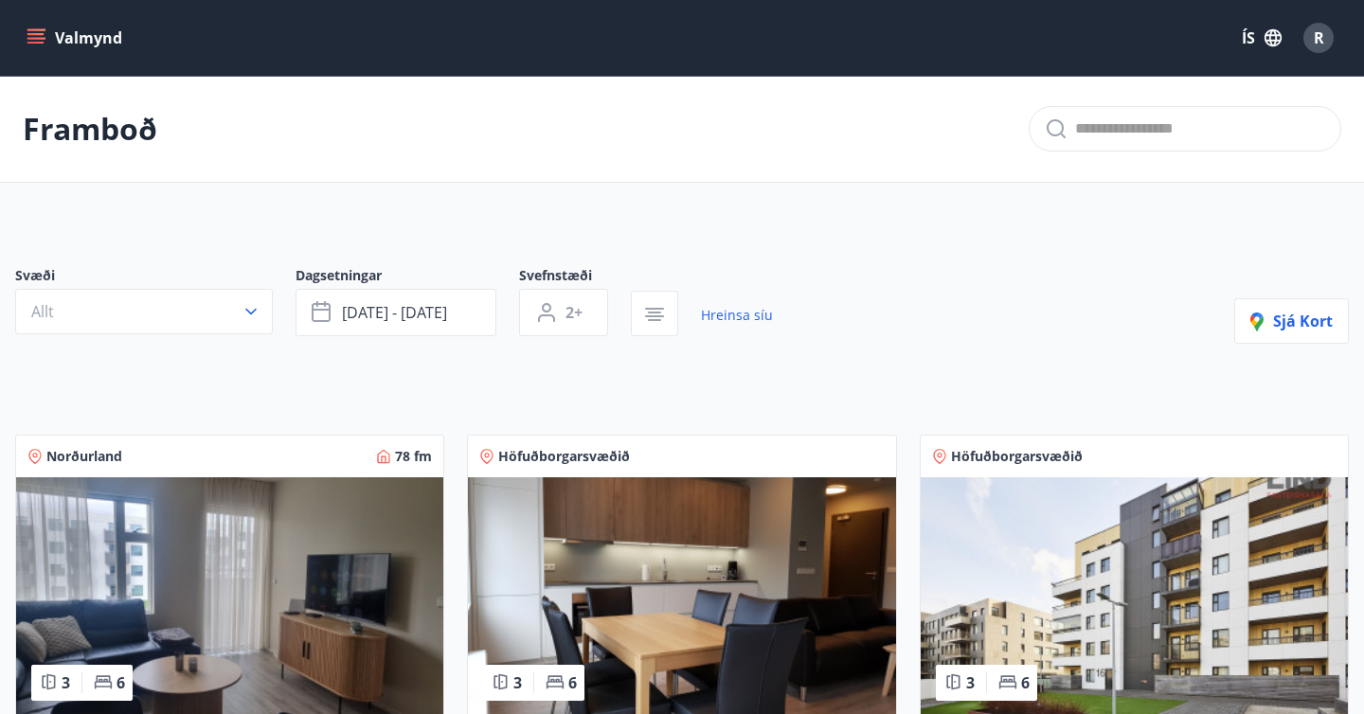
click at [72, 35] on button "Valmynd" at bounding box center [76, 38] width 107 height 34
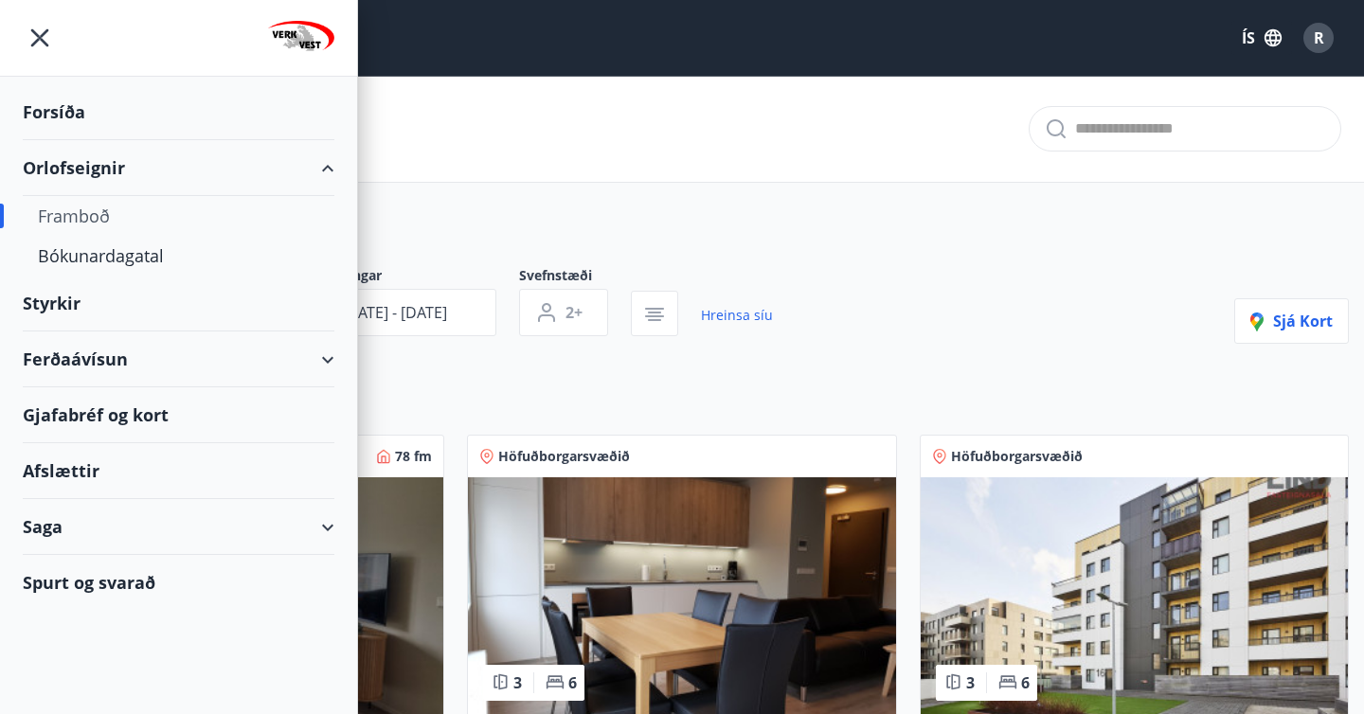
click at [98, 343] on div "Ferðaávísun" at bounding box center [179, 360] width 312 height 56
type input "*"
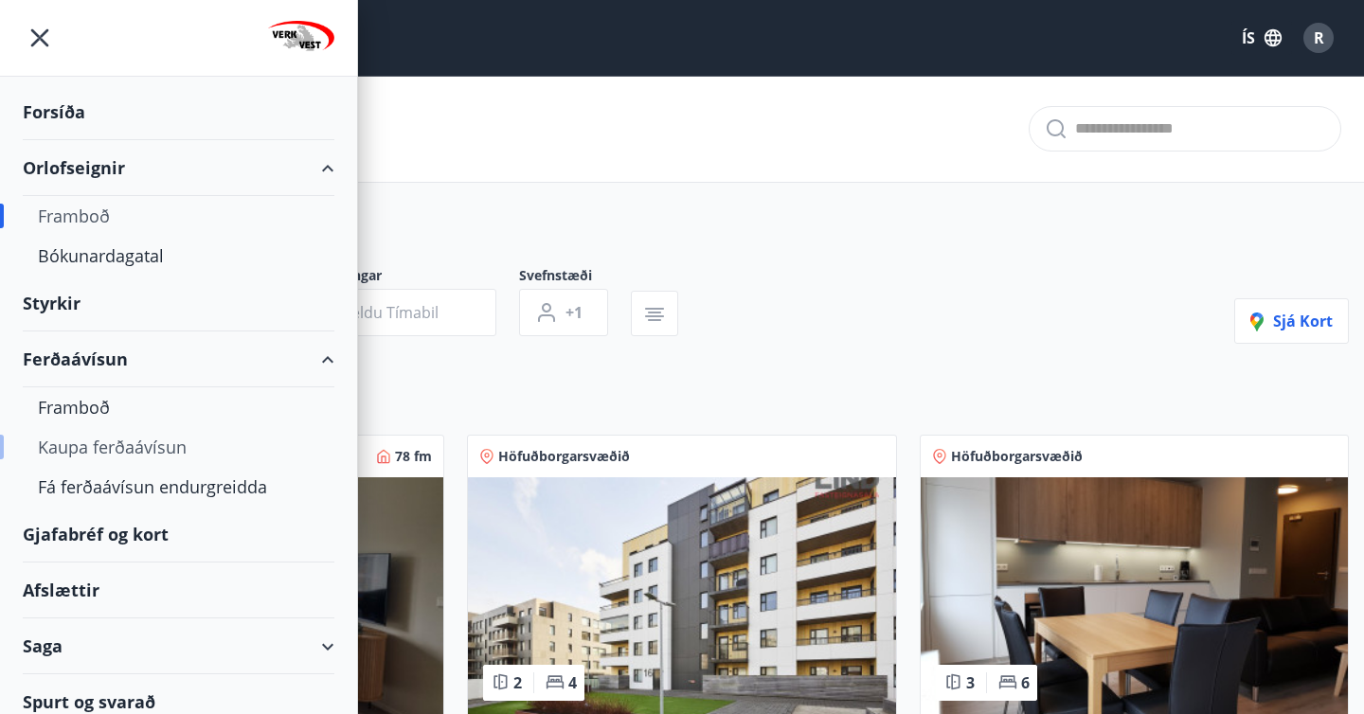
click at [102, 446] on div "Kaupa ferðaávísun" at bounding box center [178, 447] width 281 height 40
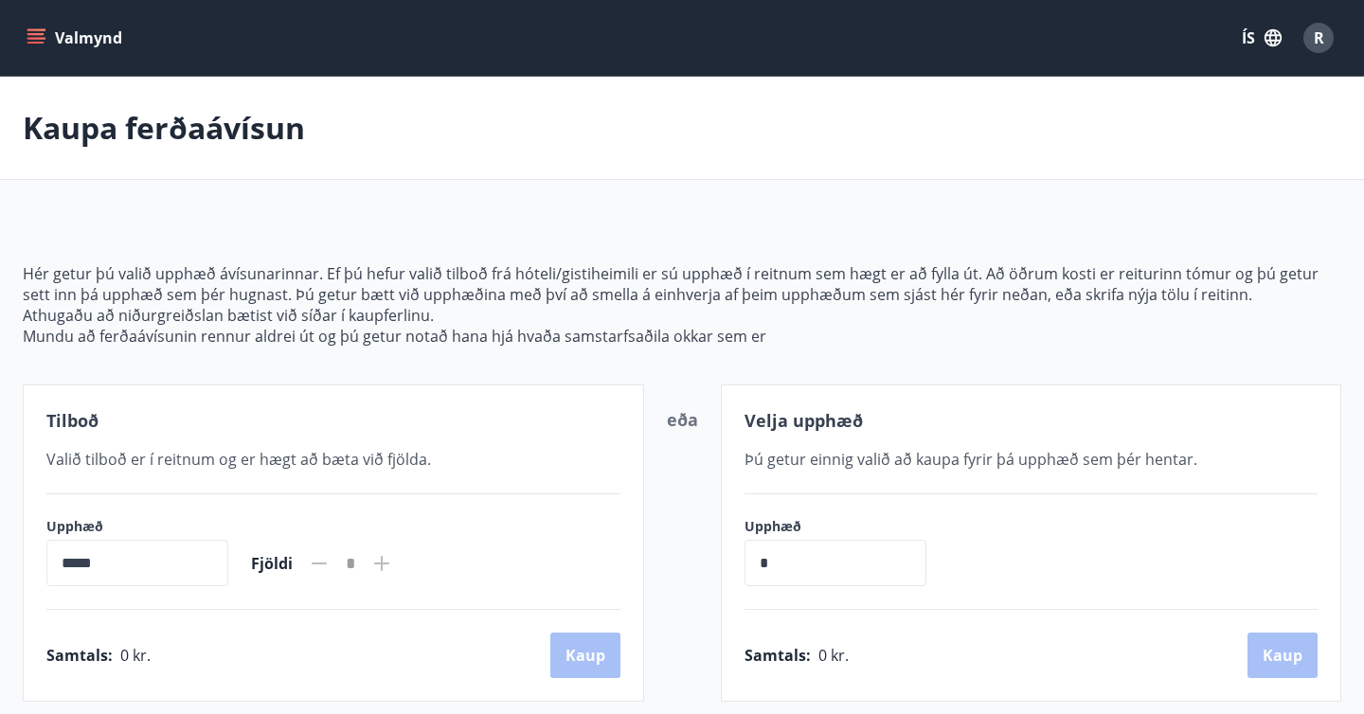
click at [81, 44] on button "Valmynd" at bounding box center [76, 38] width 107 height 34
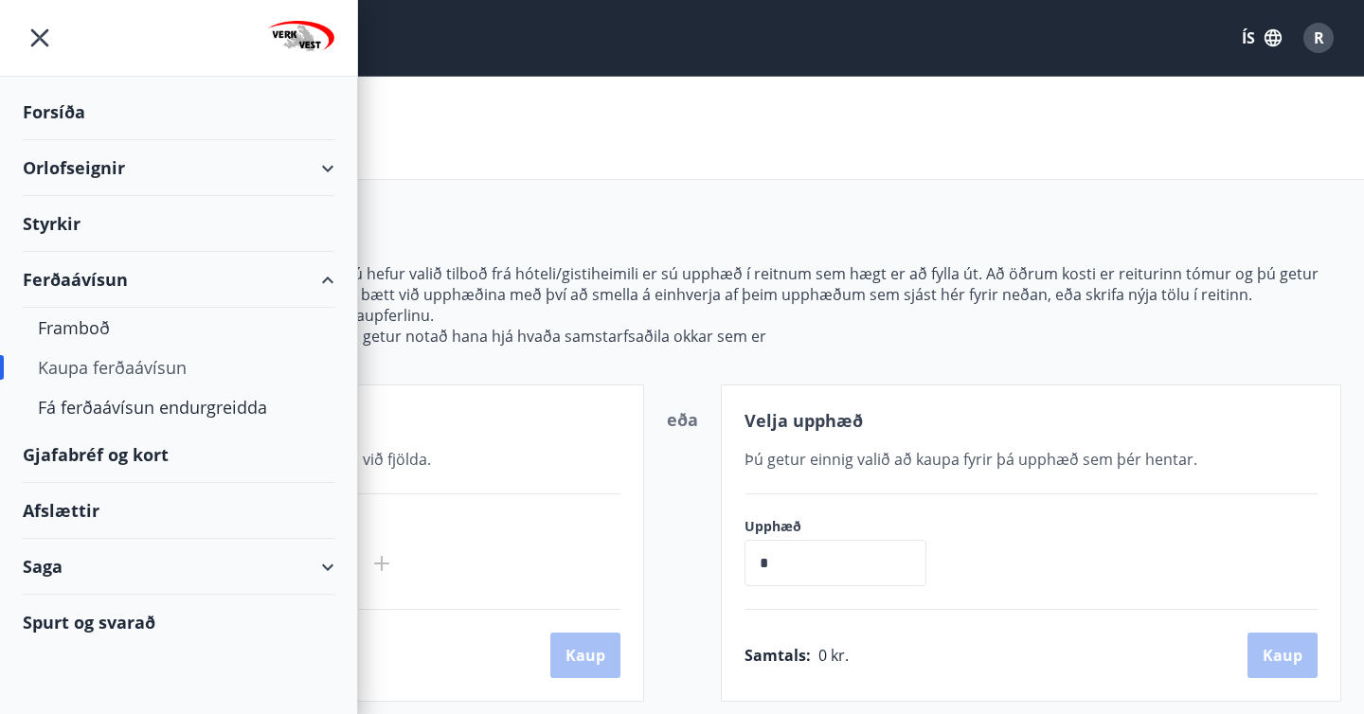
click at [95, 460] on div "Gjafabréf og kort" at bounding box center [179, 455] width 312 height 56
click at [33, 43] on icon "menu" at bounding box center [40, 38] width 18 height 18
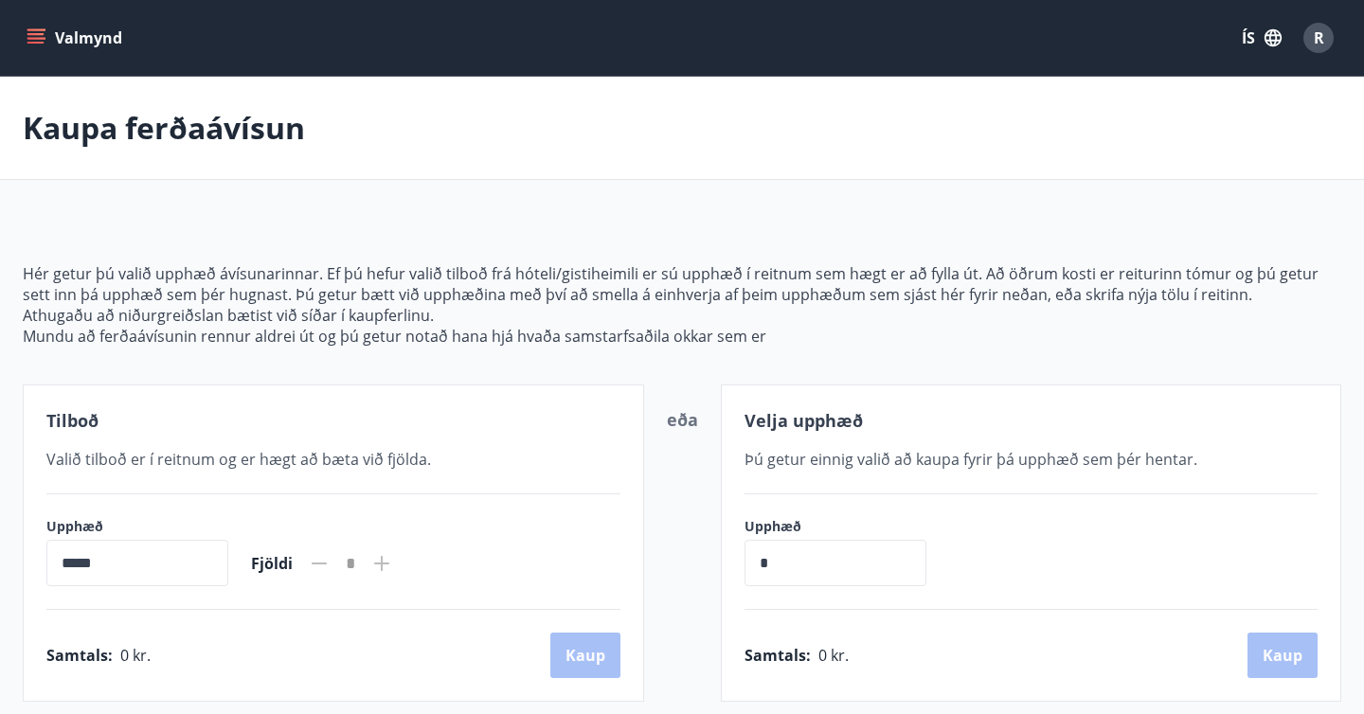
click at [33, 43] on icon "menu" at bounding box center [35, 43] width 17 height 2
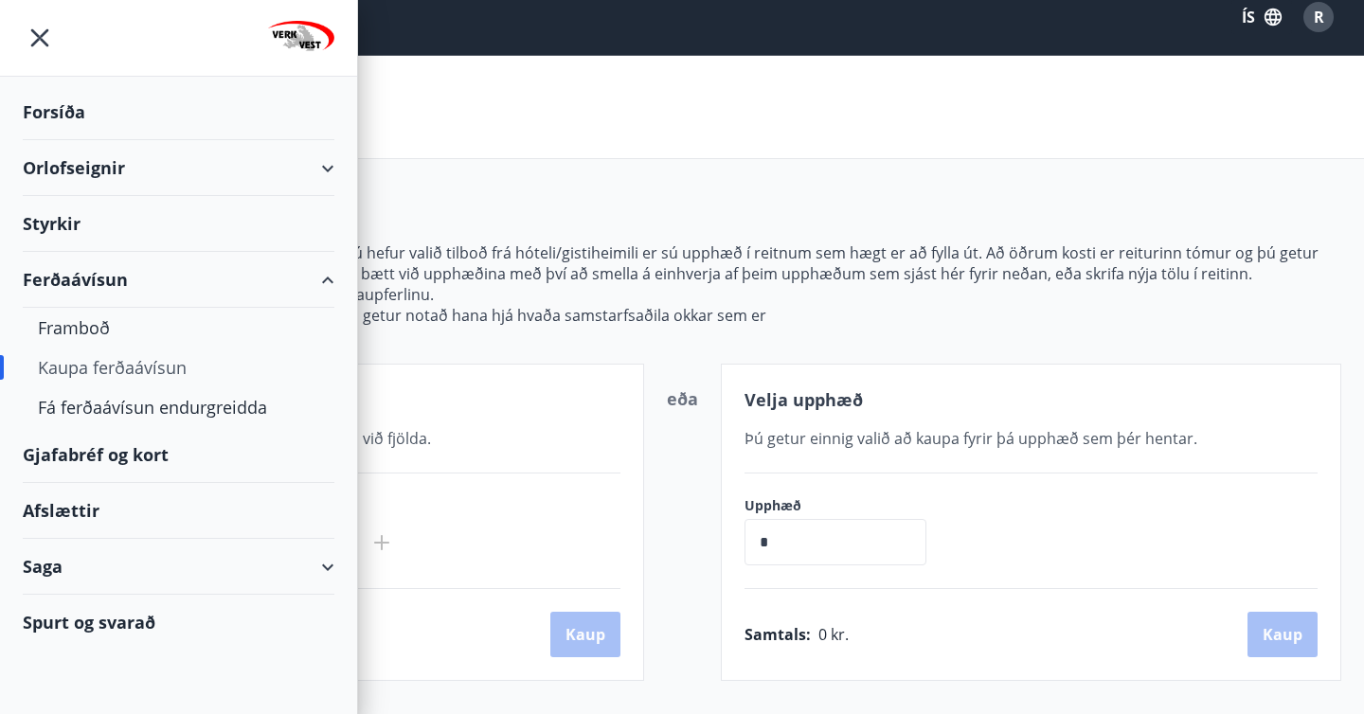
scroll to position [28, 0]
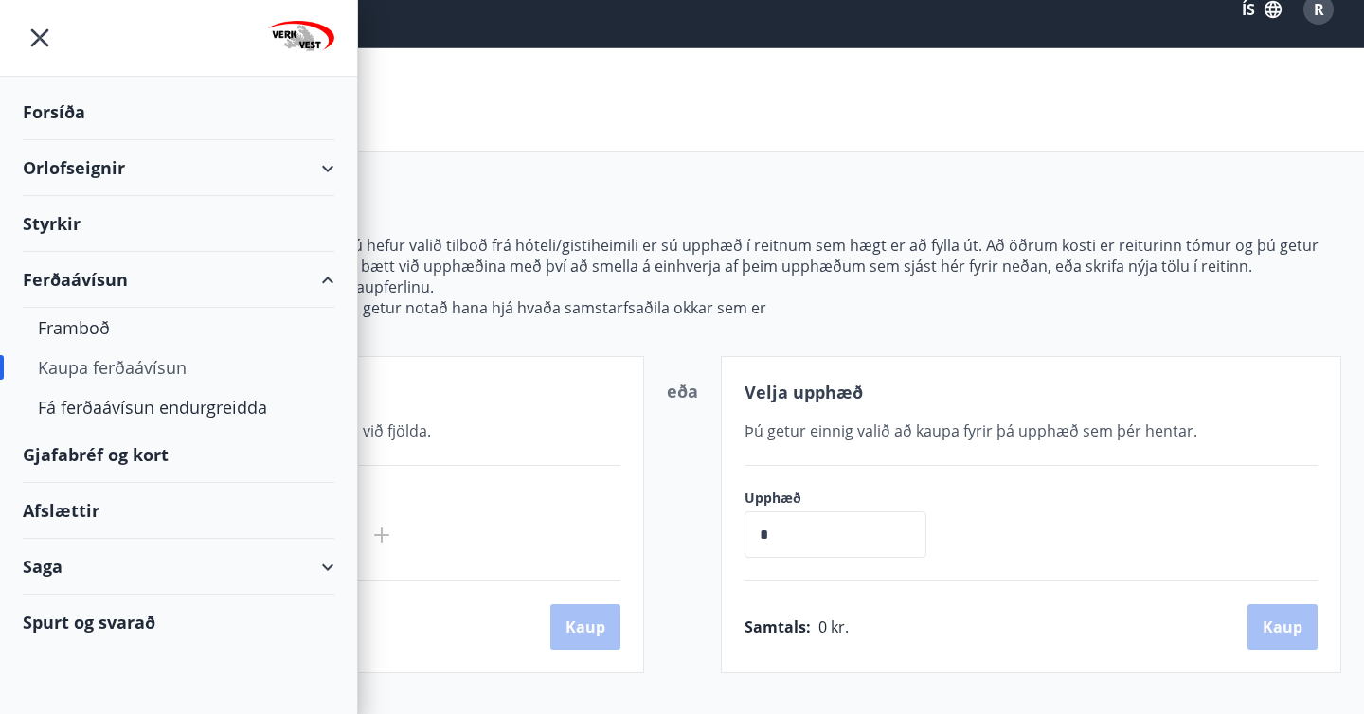
click at [78, 522] on div "Afslættir" at bounding box center [179, 511] width 312 height 56
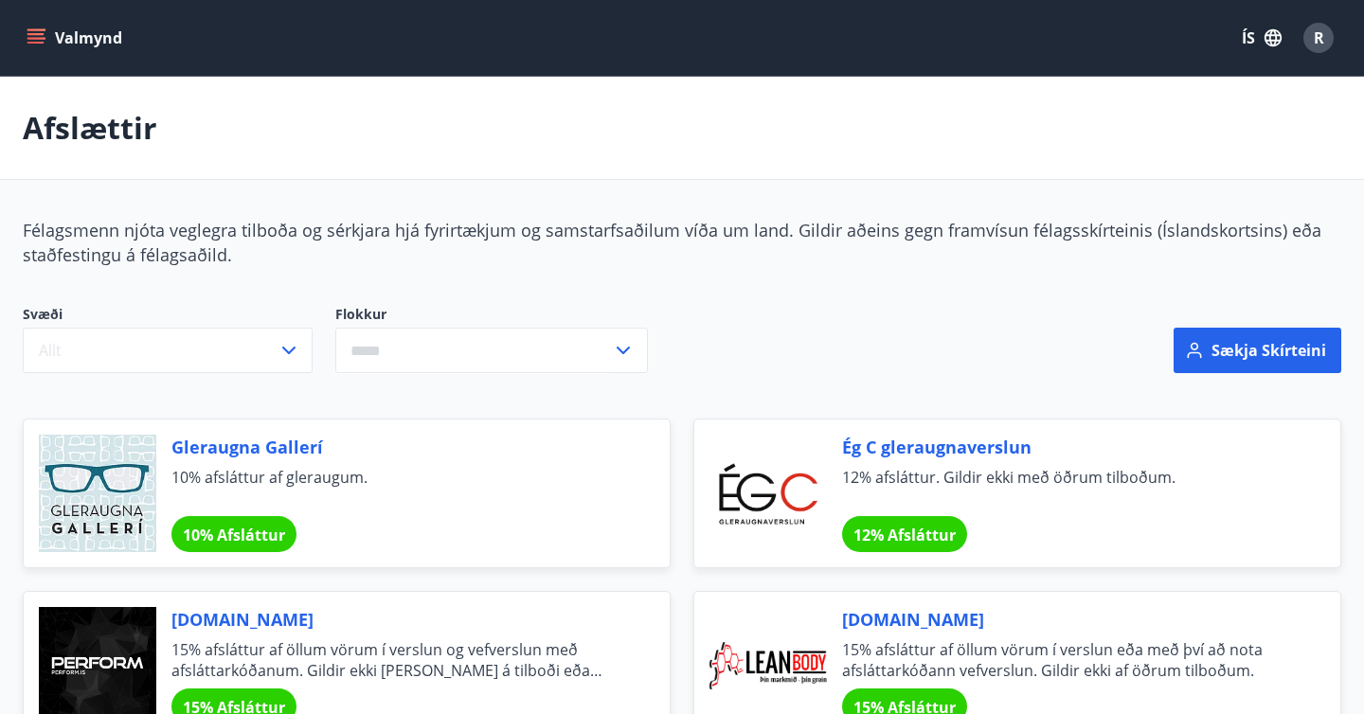
click at [83, 37] on button "Valmynd" at bounding box center [76, 38] width 107 height 34
